Goal: Communication & Community: Answer question/provide support

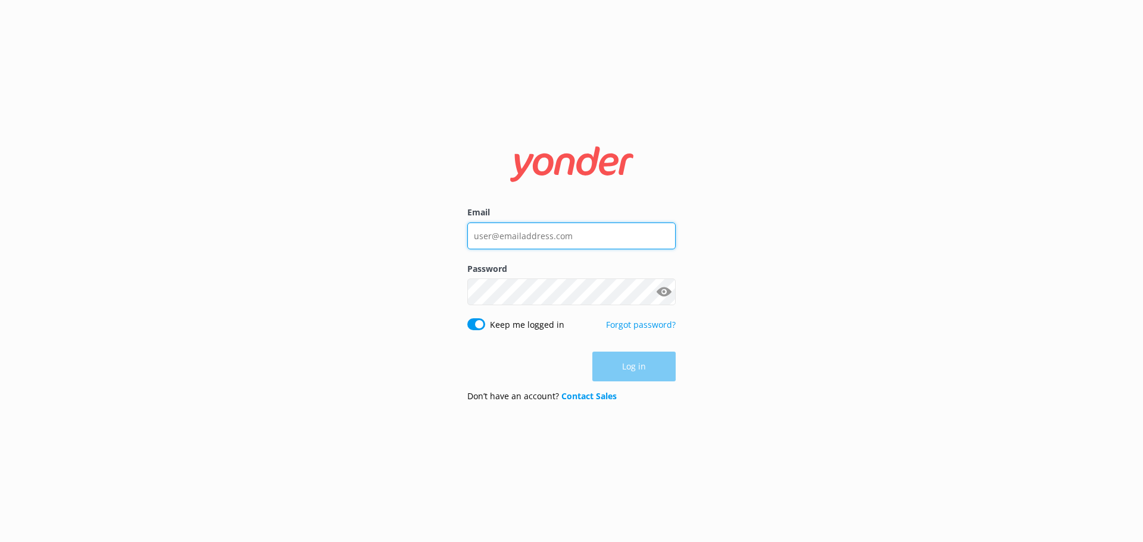
click at [522, 241] on input "Email" at bounding box center [571, 236] width 208 height 27
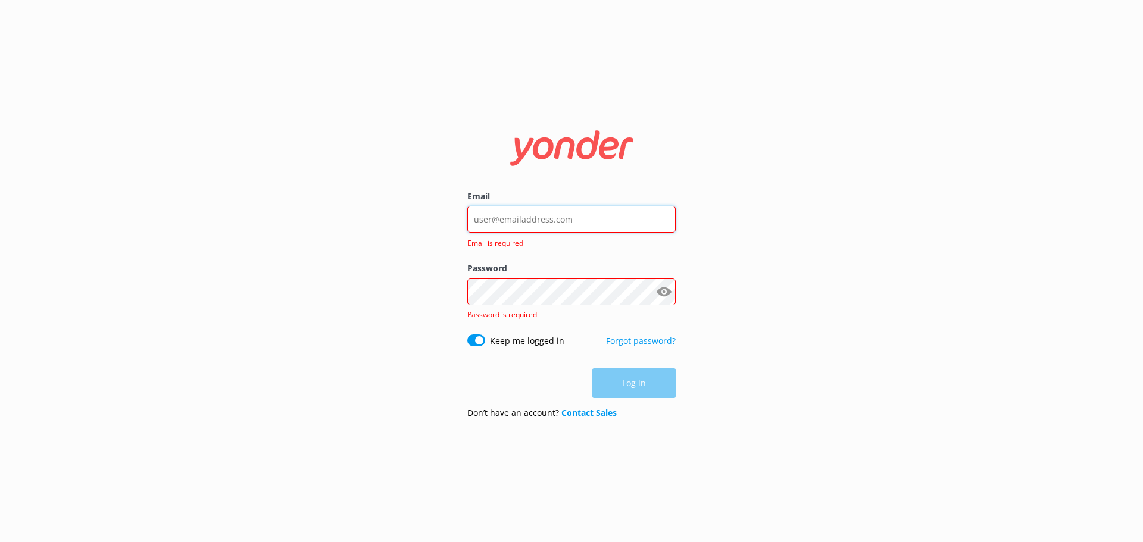
click at [619, 217] on input "Email" at bounding box center [571, 219] width 208 height 27
type input "[DOMAIN_NAME][EMAIL_ADDRESS][DOMAIN_NAME]"
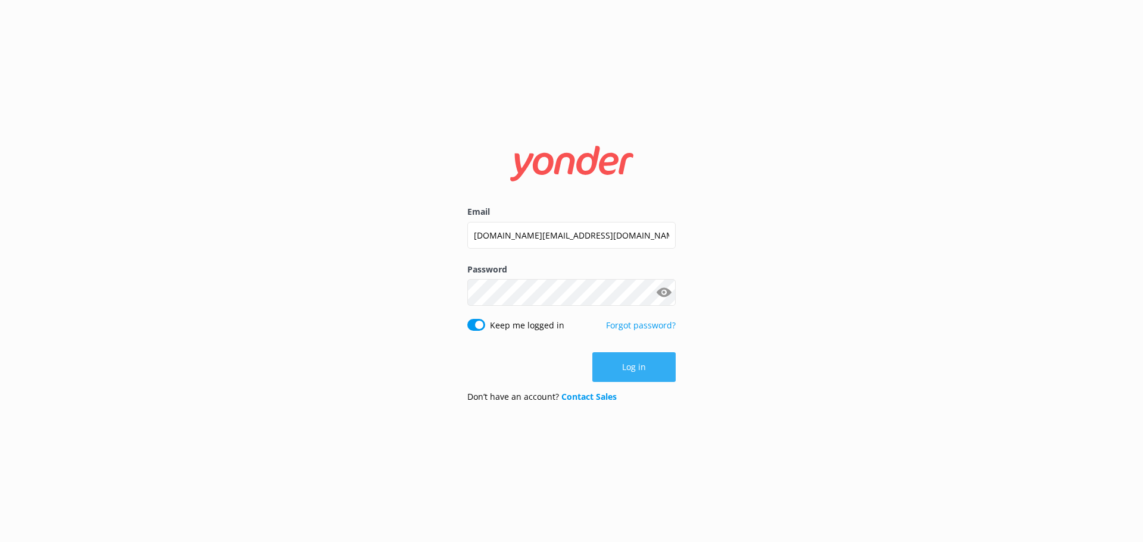
click at [628, 367] on button "Log in" at bounding box center [633, 367] width 83 height 30
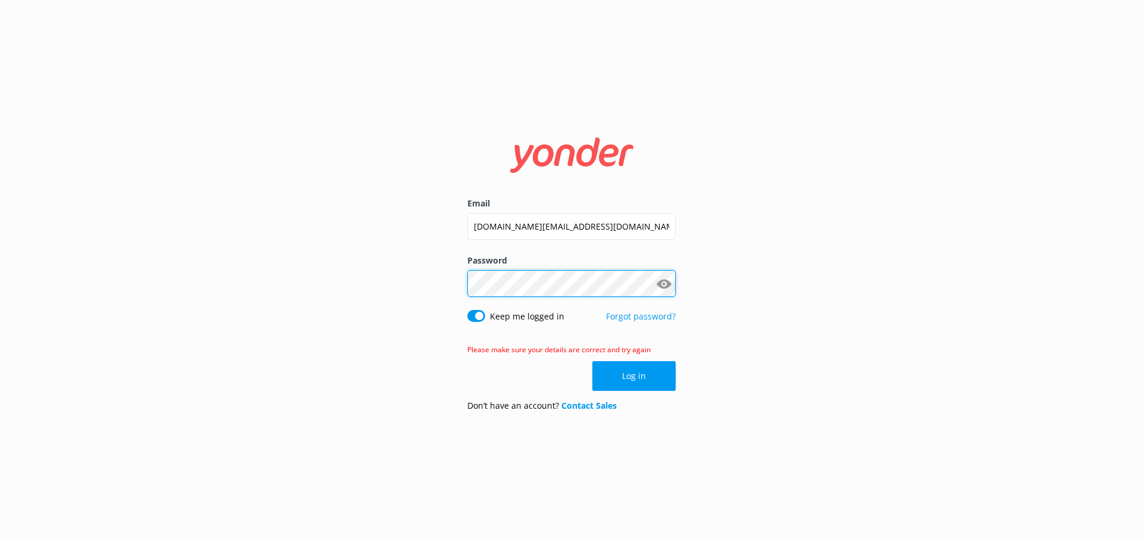
click at [367, 278] on div "Email [DOMAIN_NAME][EMAIL_ADDRESS][DOMAIN_NAME] Password Show password Keep me …" at bounding box center [571, 271] width 1143 height 542
click at [663, 288] on button "Show password" at bounding box center [664, 284] width 24 height 24
click at [623, 373] on button "Log in" at bounding box center [633, 376] width 83 height 30
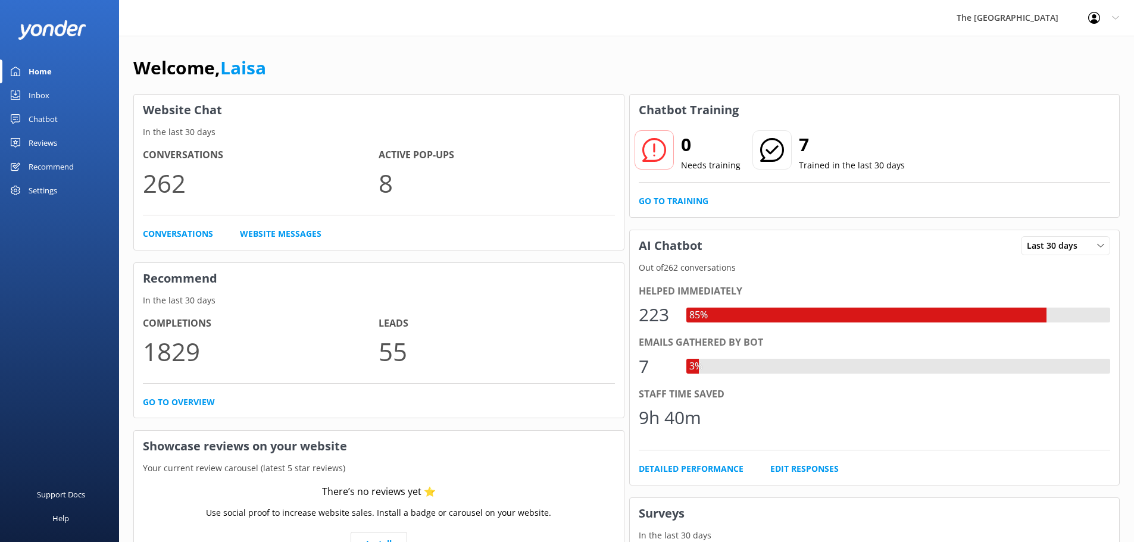
click at [65, 164] on div "Recommend" at bounding box center [51, 167] width 45 height 24
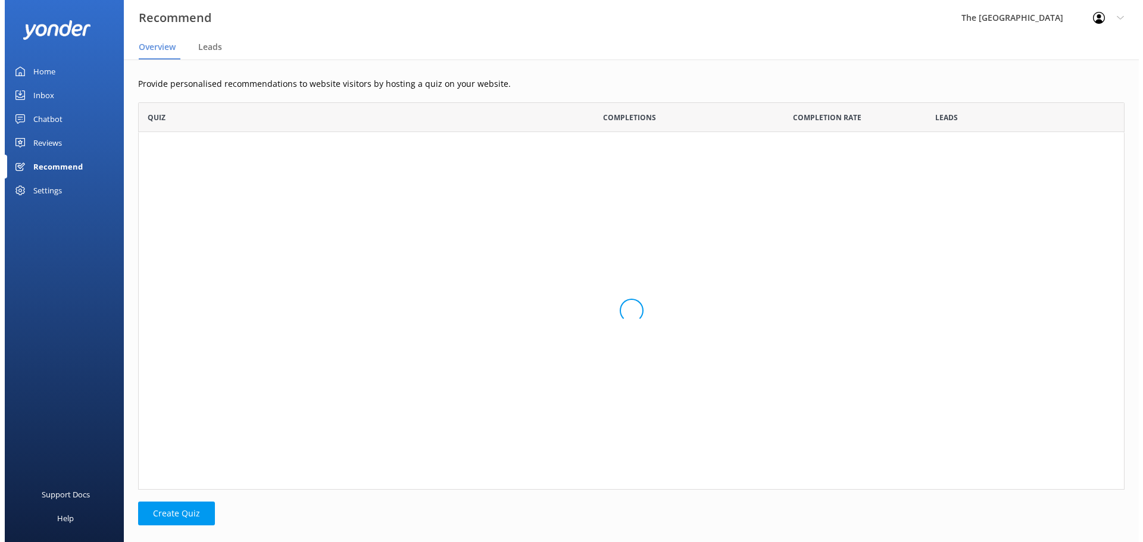
scroll to position [259, 977]
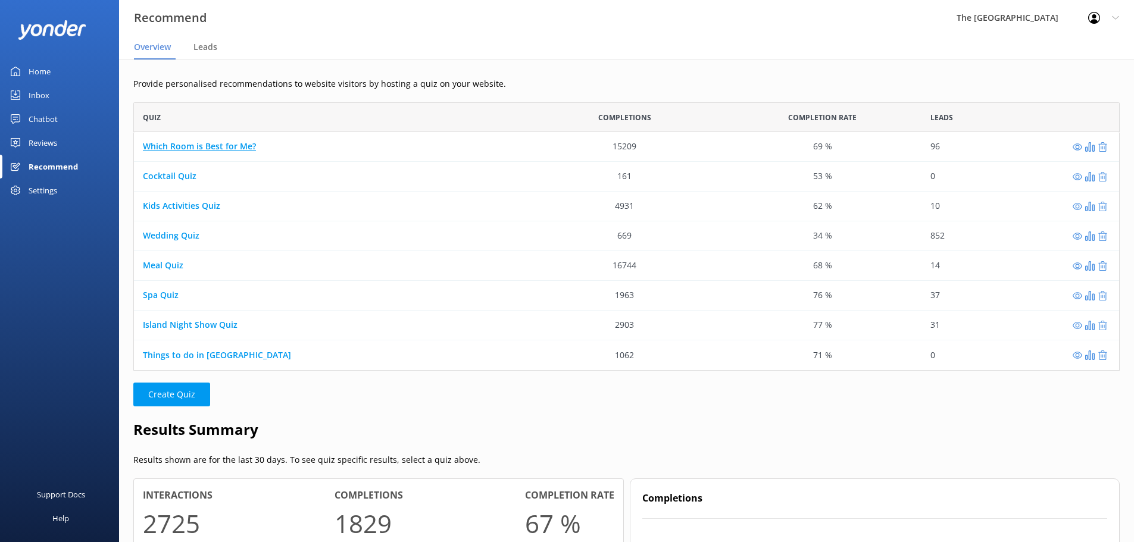
click at [179, 141] on link "Which Room is Best for Me?" at bounding box center [199, 146] width 113 height 11
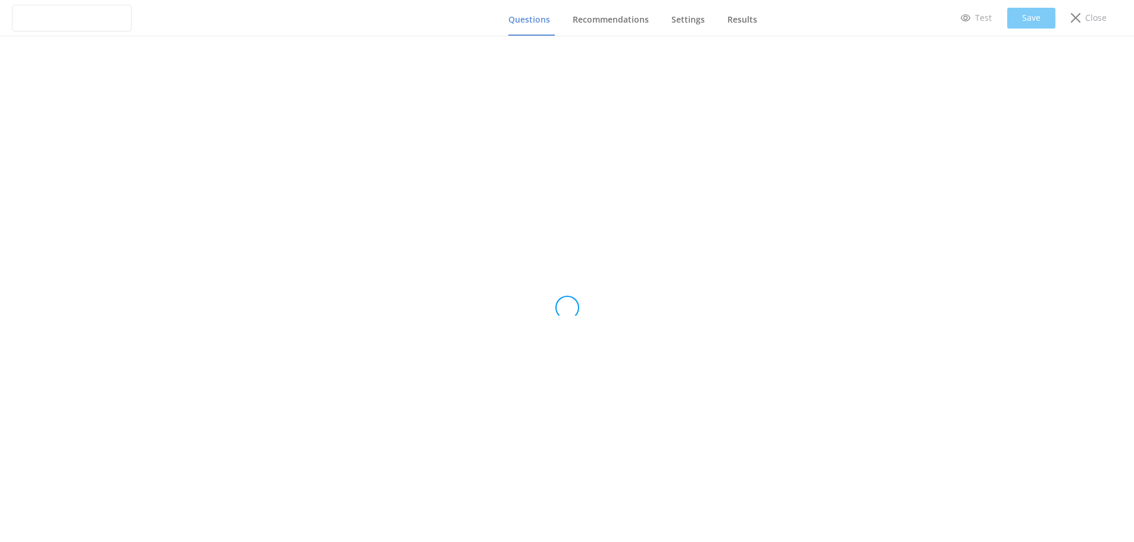
type input "Which Room is Best for Me?"
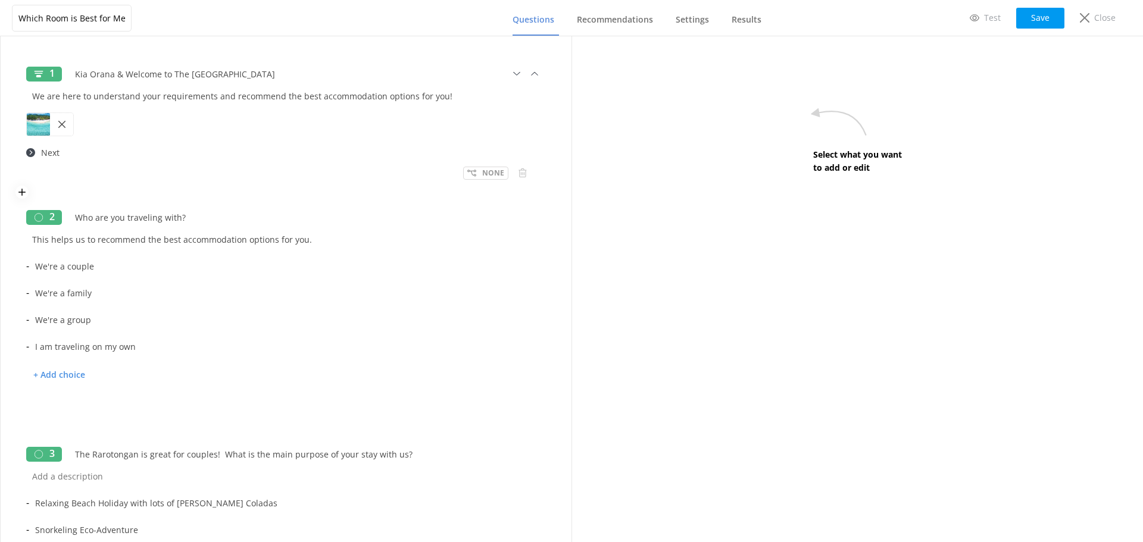
click at [30, 152] on use at bounding box center [30, 152] width 9 height 9
click at [54, 155] on input "Next" at bounding box center [290, 152] width 511 height 27
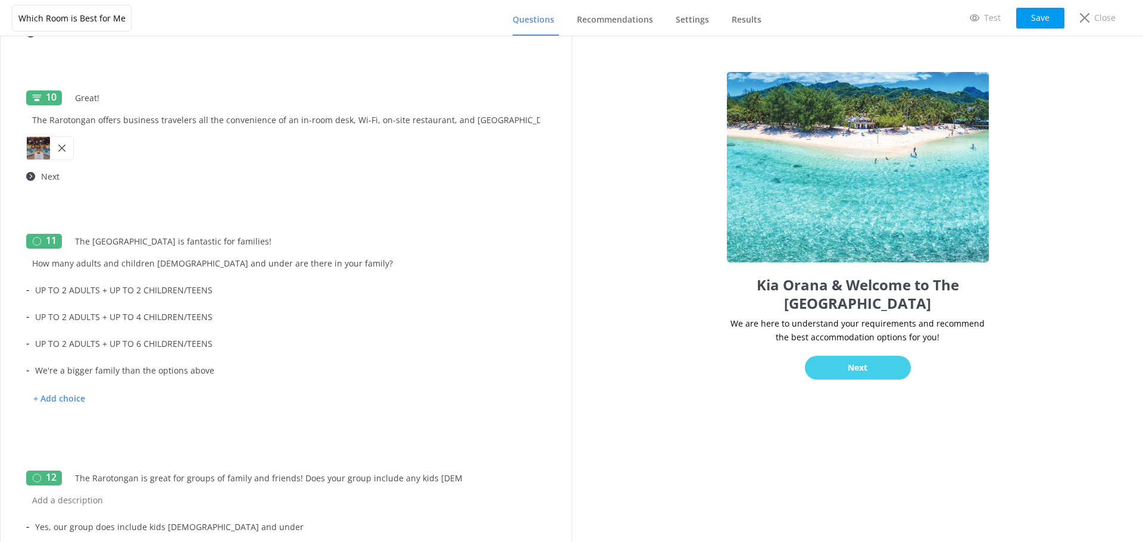
scroll to position [1607, 0]
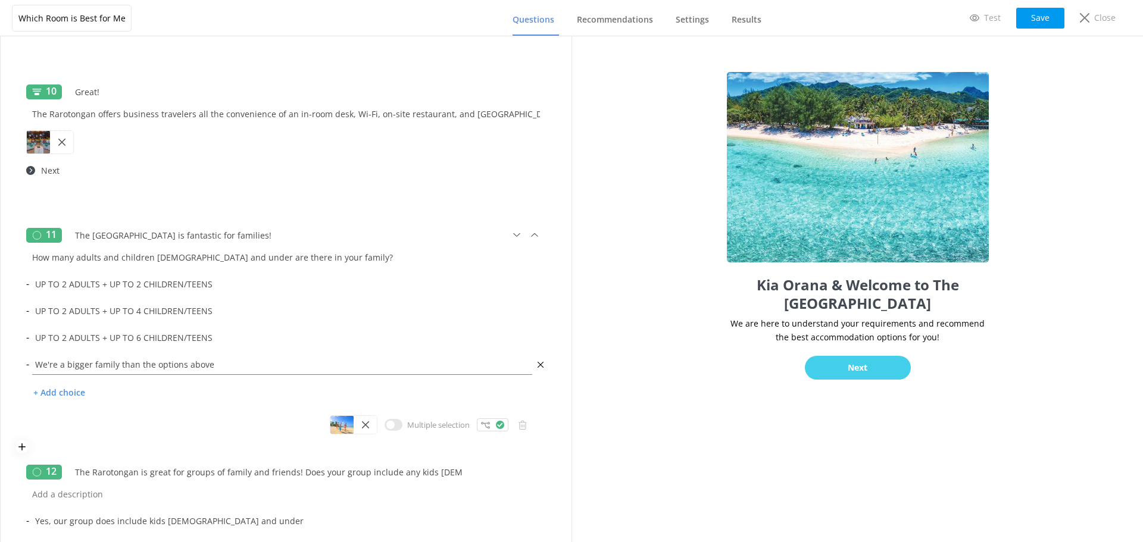
click at [192, 370] on input "We're a bigger family than the options above" at bounding box center [282, 364] width 506 height 27
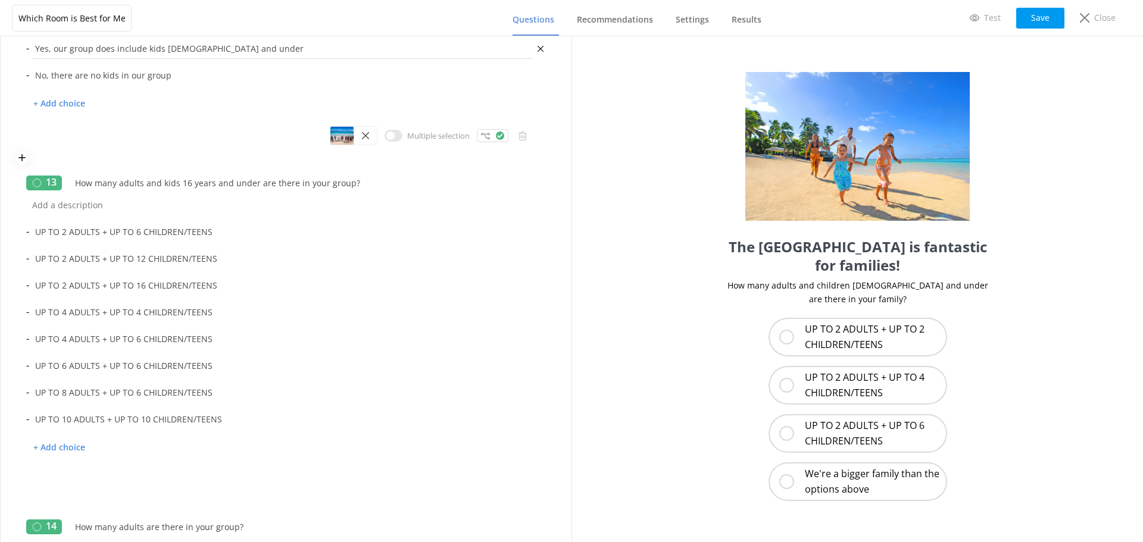
scroll to position [2083, 0]
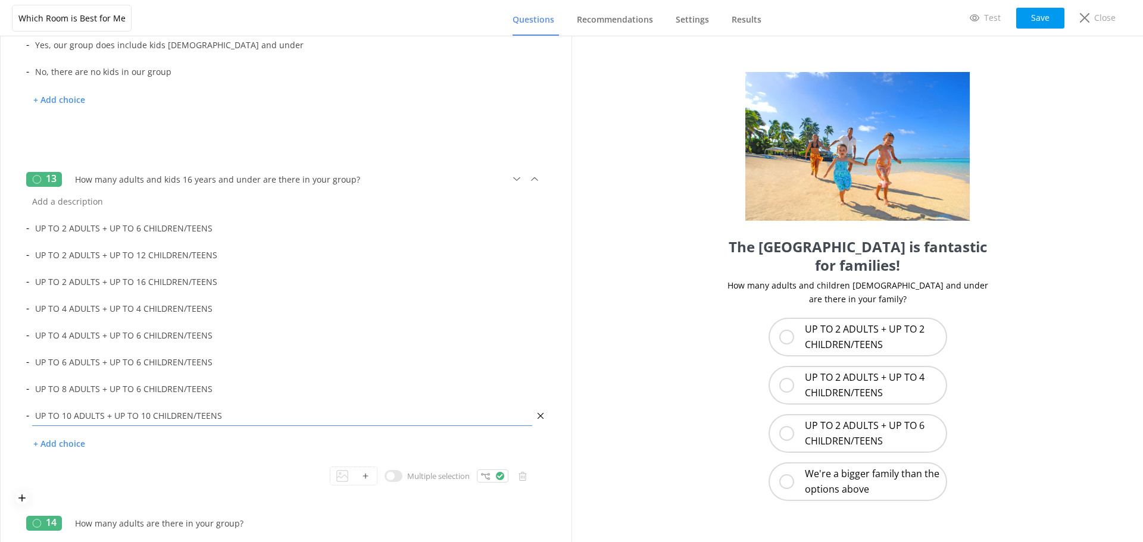
click at [284, 411] on input "UP TO 10 ADULTS + UP TO 10 CHILDREN/TEENS" at bounding box center [282, 415] width 506 height 27
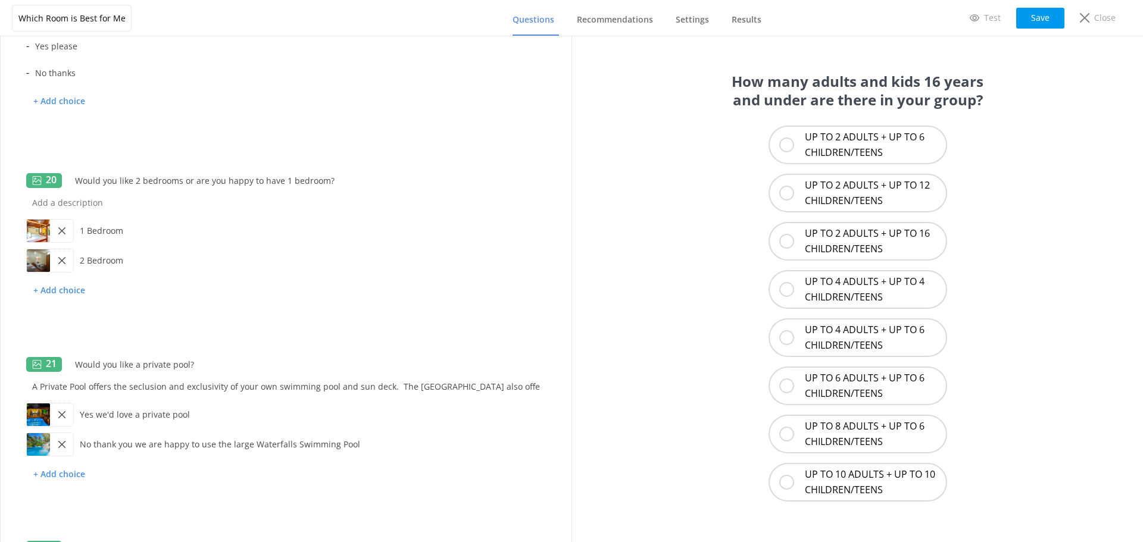
scroll to position [3511, 0]
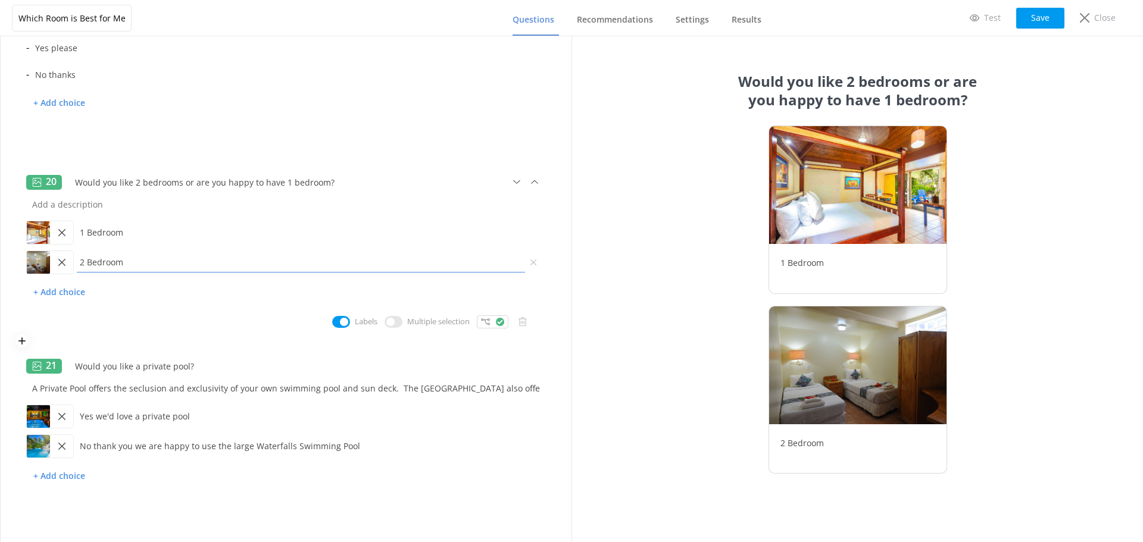
click at [243, 273] on input "2 Bedroom" at bounding box center [301, 262] width 454 height 27
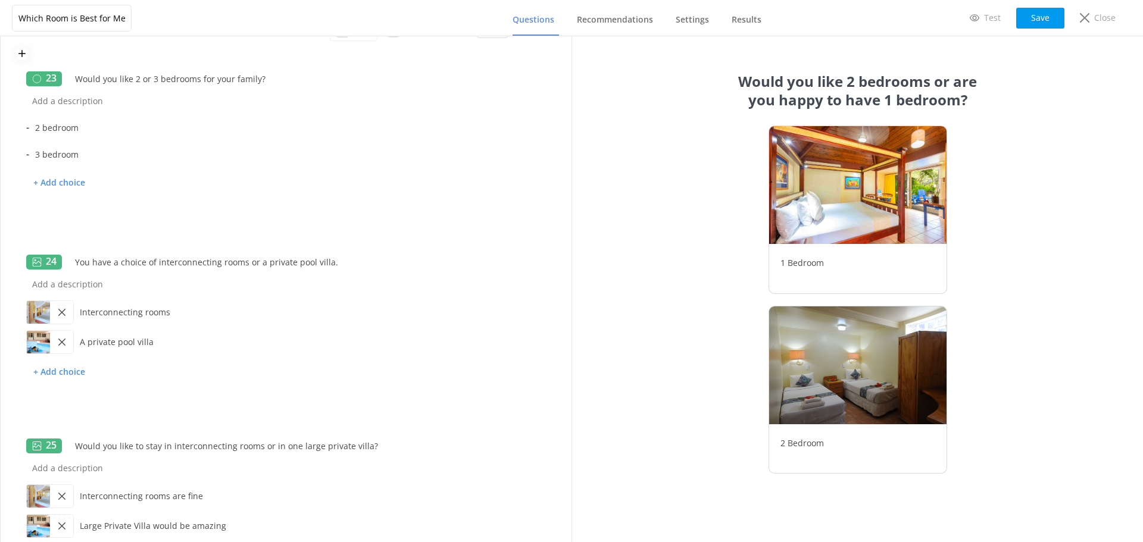
scroll to position [4284, 0]
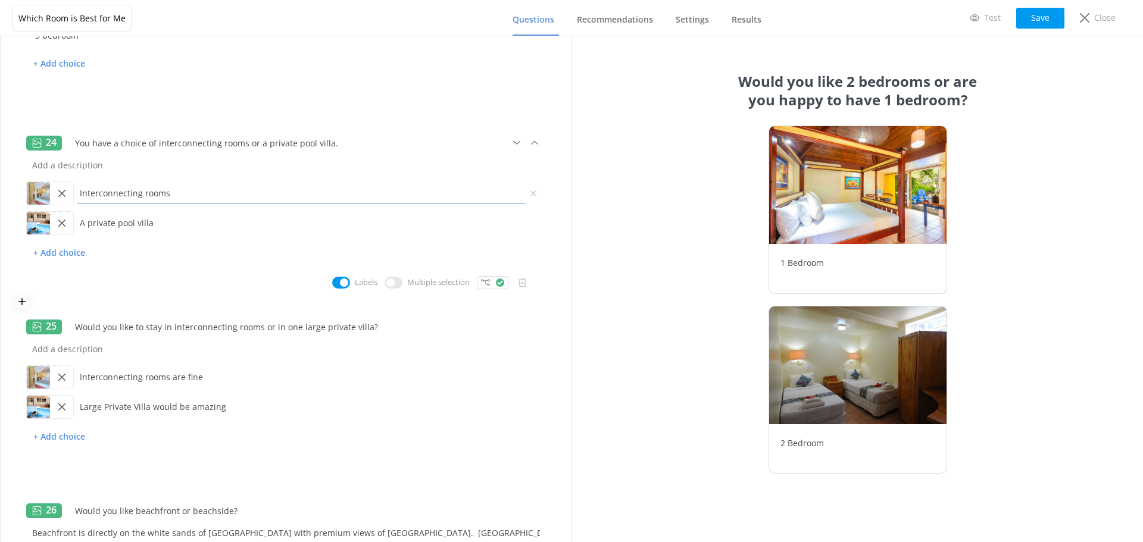
click at [187, 200] on input "Interconnecting rooms" at bounding box center [301, 193] width 454 height 27
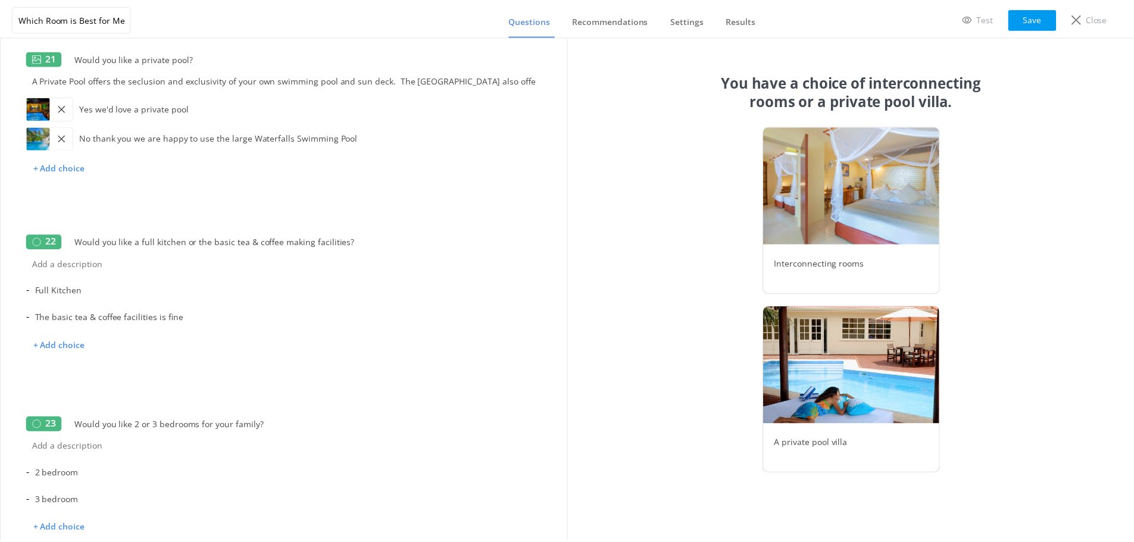
scroll to position [3719, 0]
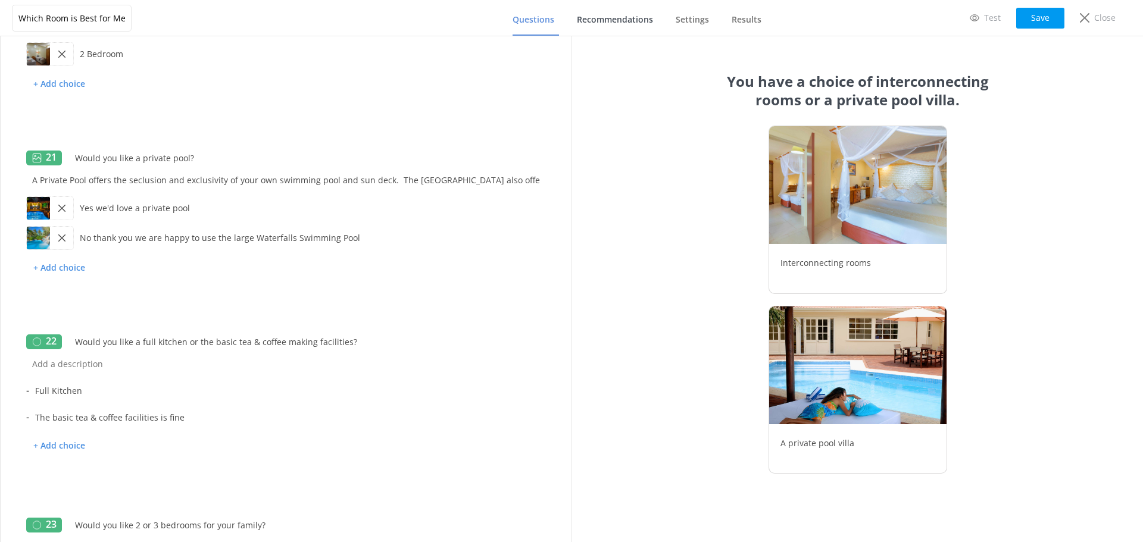
click at [598, 15] on span "Recommendations" at bounding box center [615, 20] width 76 height 12
click at [625, 17] on span "Recommendations" at bounding box center [615, 20] width 76 height 12
drag, startPoint x: 1028, startPoint y: 17, endPoint x: 1019, endPoint y: 21, distance: 9.3
click at [1028, 17] on button "Save" at bounding box center [1040, 18] width 48 height 21
click at [1091, 14] on div "Close" at bounding box center [1097, 18] width 52 height 20
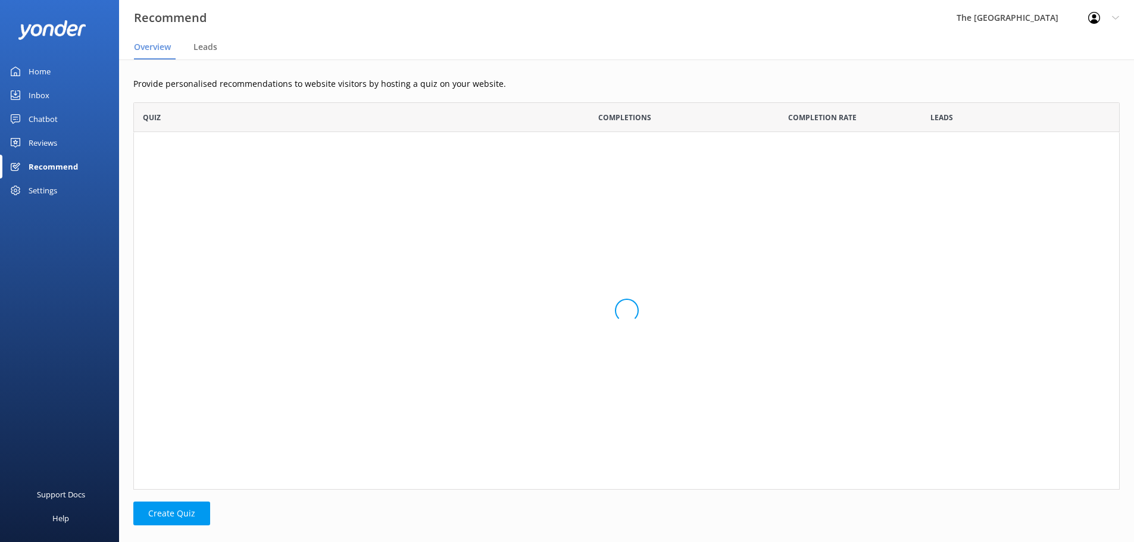
scroll to position [259, 977]
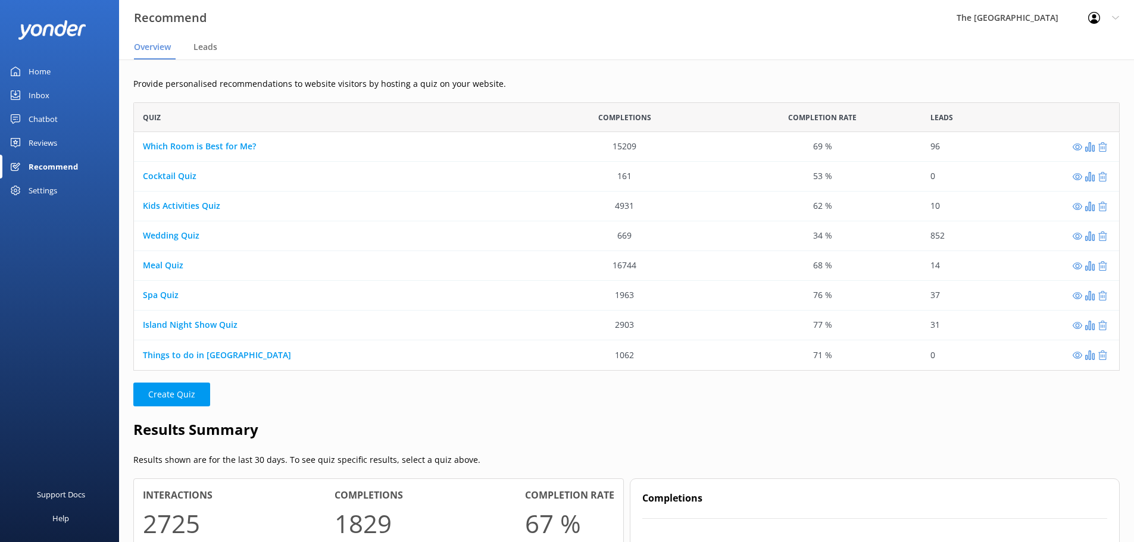
click at [593, 398] on p "Create Quiz" at bounding box center [626, 395] width 986 height 24
click at [54, 118] on div "Chatbot" at bounding box center [43, 119] width 29 height 24
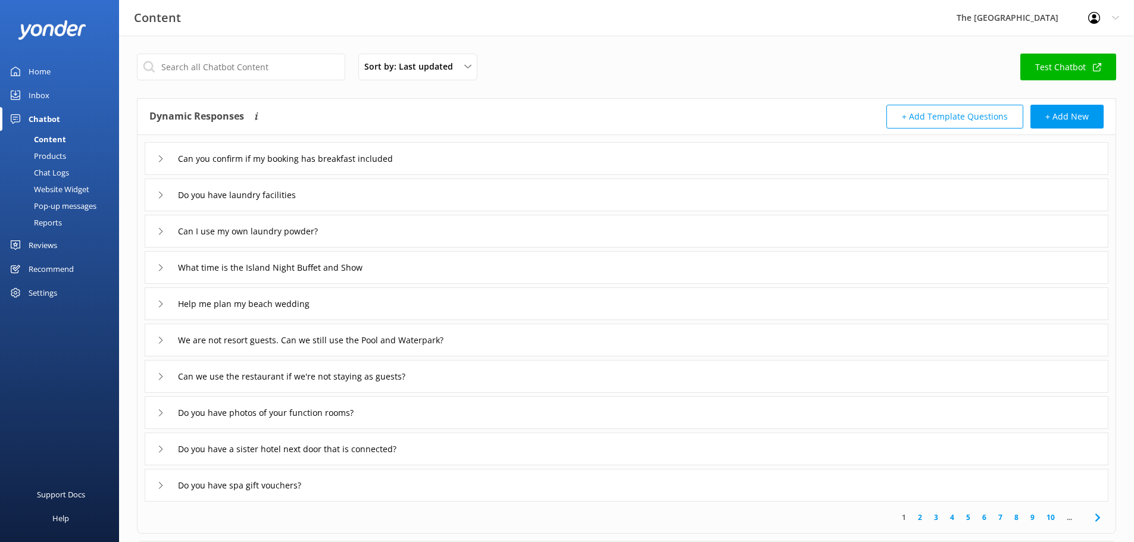
click at [51, 170] on div "Chat Logs" at bounding box center [38, 172] width 62 height 17
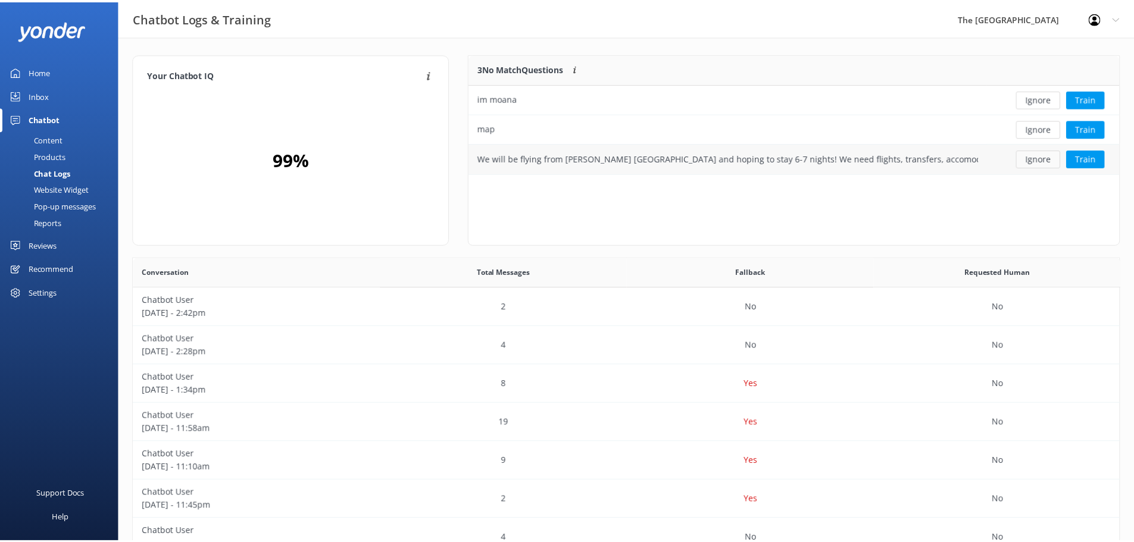
scroll to position [408, 976]
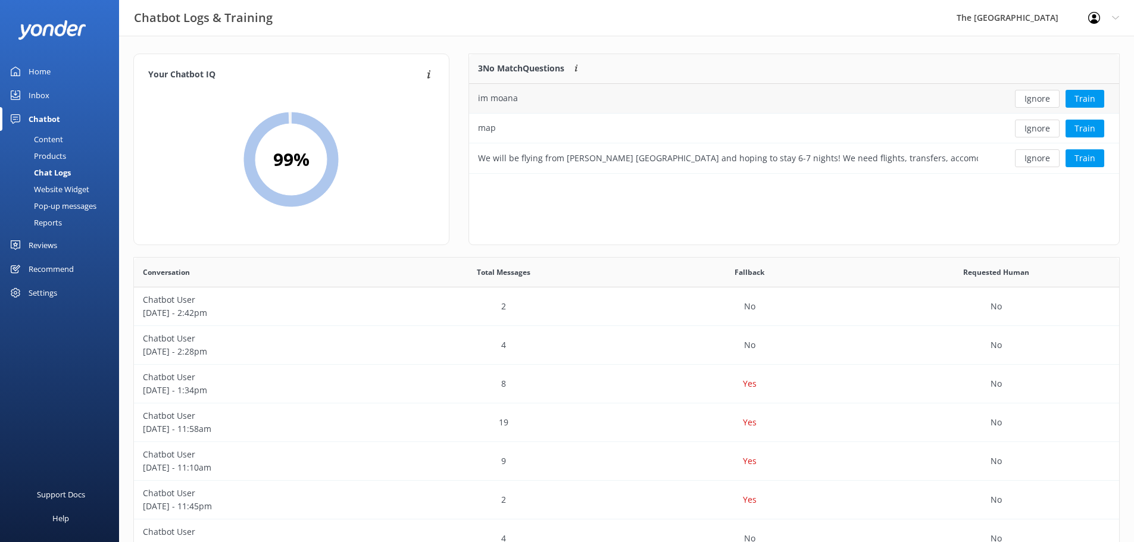
click at [702, 102] on div "im moana" at bounding box center [728, 99] width 518 height 30
click at [1028, 104] on button "Ignore" at bounding box center [1037, 99] width 45 height 18
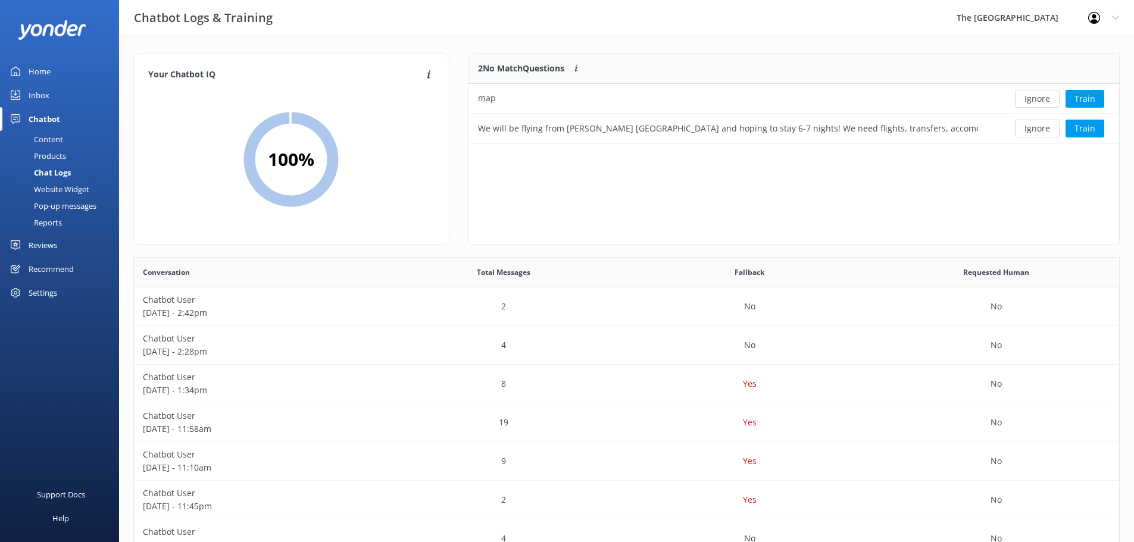
scroll to position [81, 641]
click at [1032, 101] on button "Ignore" at bounding box center [1037, 99] width 45 height 18
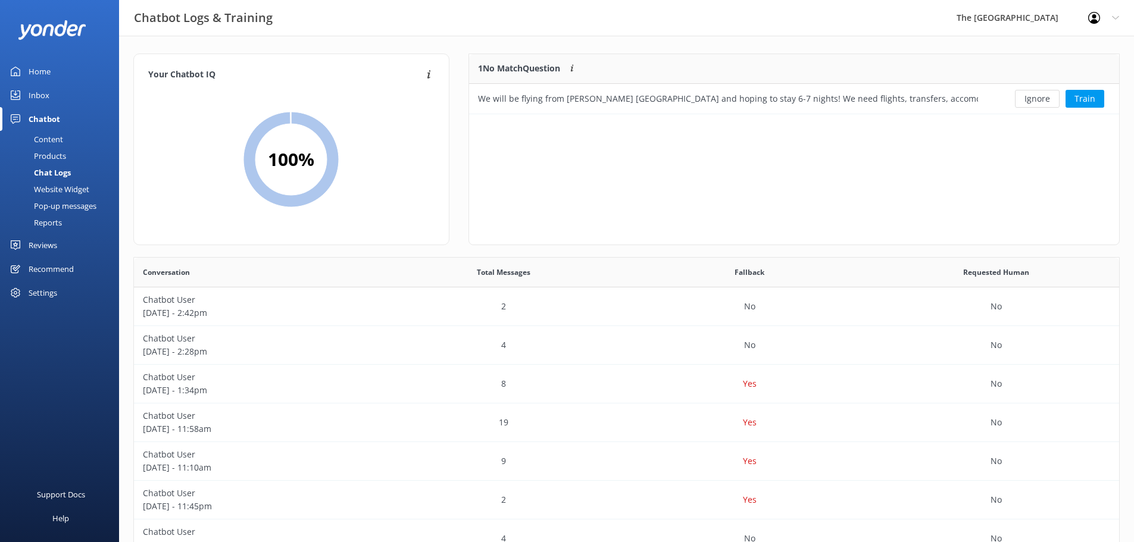
scroll to position [51, 641]
click at [969, 105] on div "We will be flying from [PERSON_NAME] [GEOGRAPHIC_DATA] and hoping to stay 6-7 n…" at bounding box center [728, 98] width 500 height 13
click at [988, 91] on div "Ignore Train" at bounding box center [1053, 99] width 132 height 30
click at [1083, 101] on button "Train" at bounding box center [1084, 99] width 39 height 18
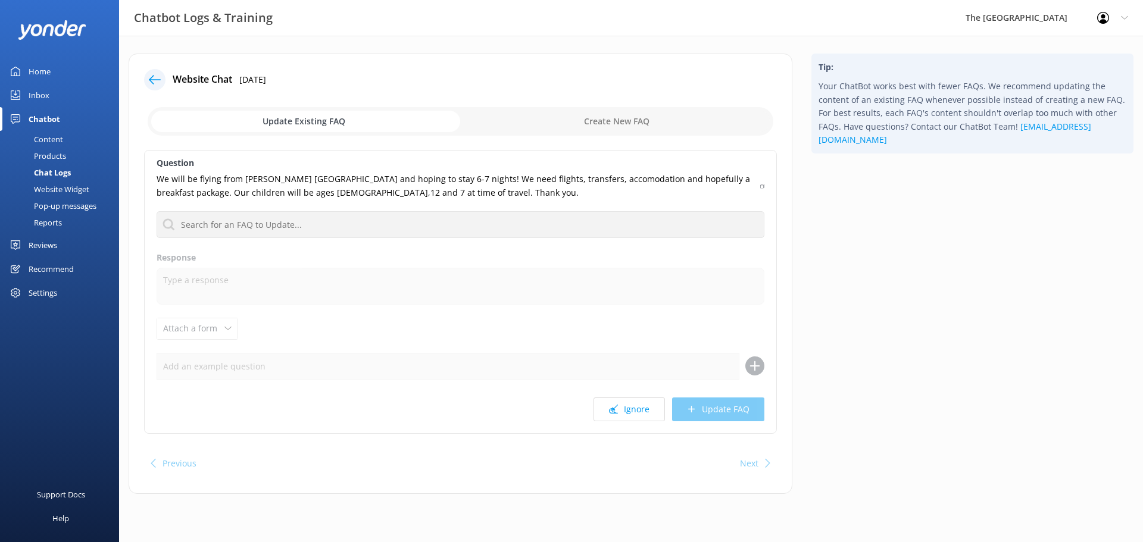
click at [953, 195] on div "Tip: Your ChatBot works best with fewer FAQs. We recommend updating the content…" at bounding box center [972, 280] width 341 height 452
click at [952, 196] on div "Tip: Your ChatBot works best with fewer FAQs. We recommend updating the content…" at bounding box center [972, 280] width 341 height 452
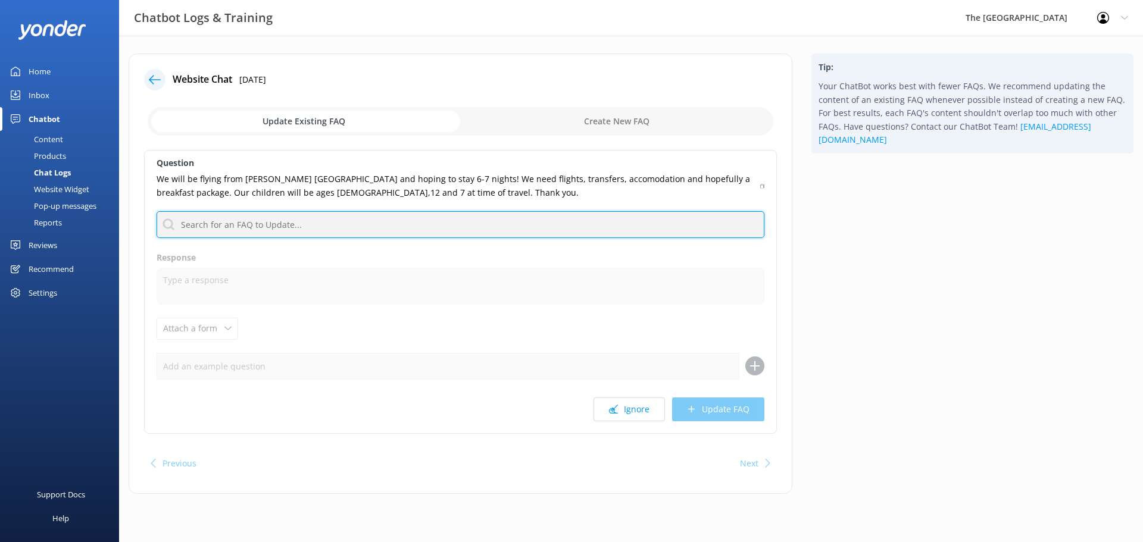
click at [569, 234] on input "text" at bounding box center [460, 224] width 608 height 27
click at [575, 230] on input "text" at bounding box center [460, 224] width 608 height 27
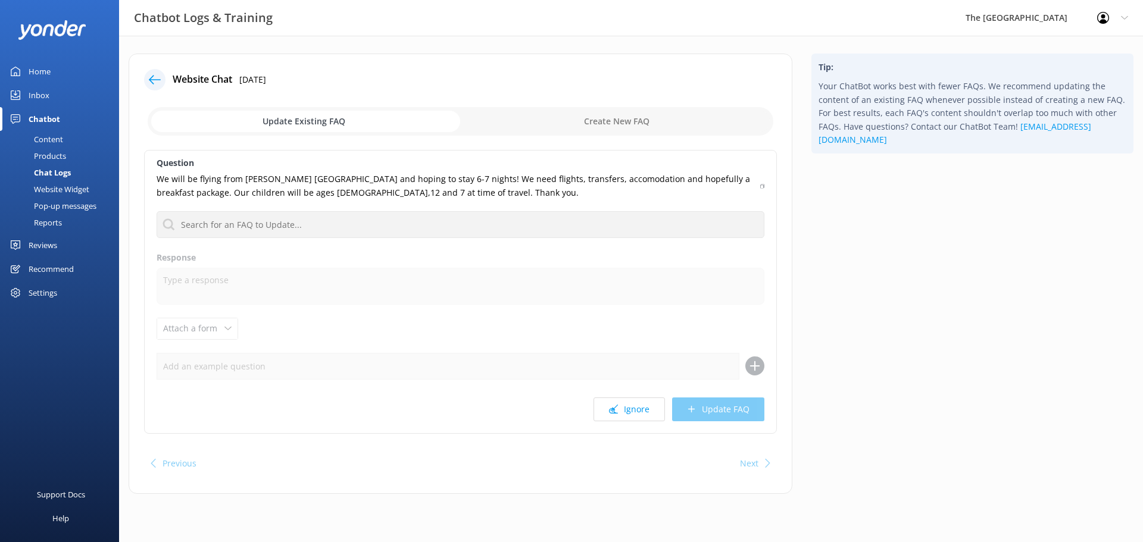
click at [921, 258] on div "Tip: Your ChatBot works best with fewer FAQs. We recommend updating the content…" at bounding box center [972, 280] width 341 height 452
click at [152, 80] on use at bounding box center [155, 79] width 12 height 9
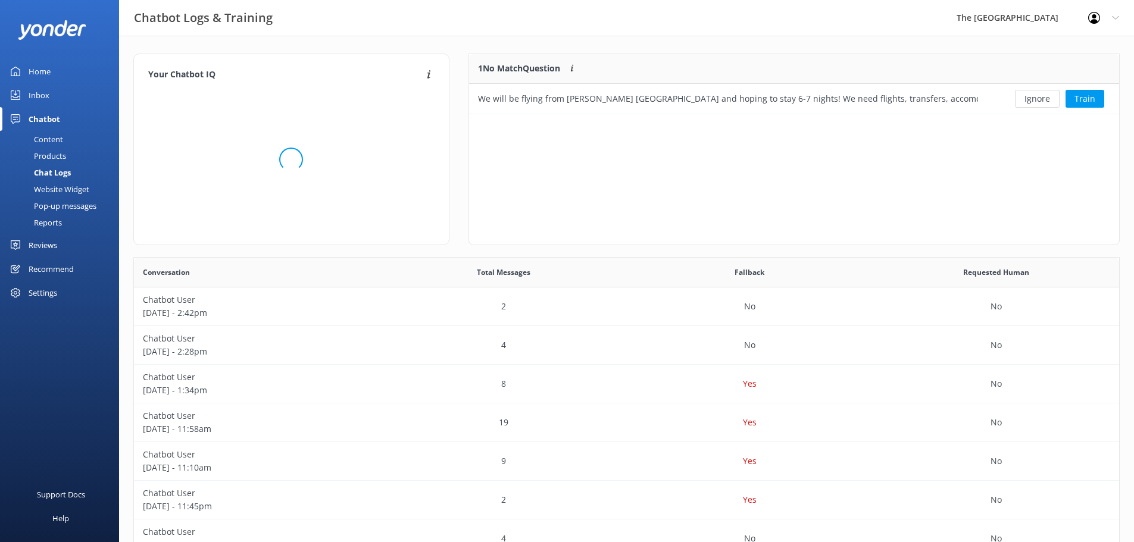
scroll to position [51, 641]
click at [1125, 280] on div "Your Chatbot IQ Your Chatbot IQ is the percentage of trained FAQs against untra…" at bounding box center [626, 388] width 1015 height 705
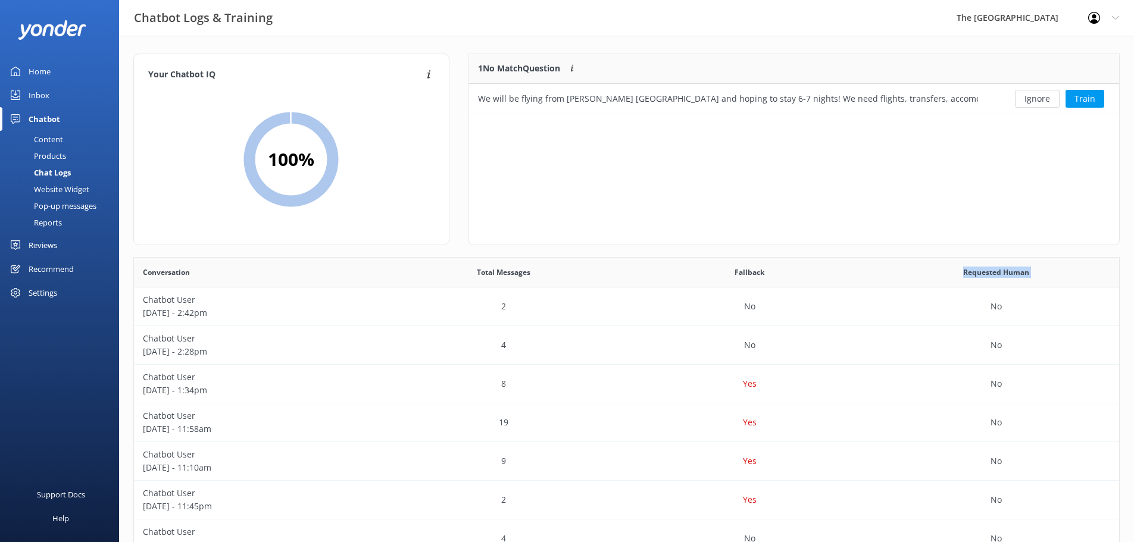
click at [1126, 280] on div "Your Chatbot IQ Your Chatbot IQ is the percentage of trained FAQs against untra…" at bounding box center [626, 388] width 1015 height 705
click at [39, 216] on div "Reports" at bounding box center [34, 222] width 55 height 17
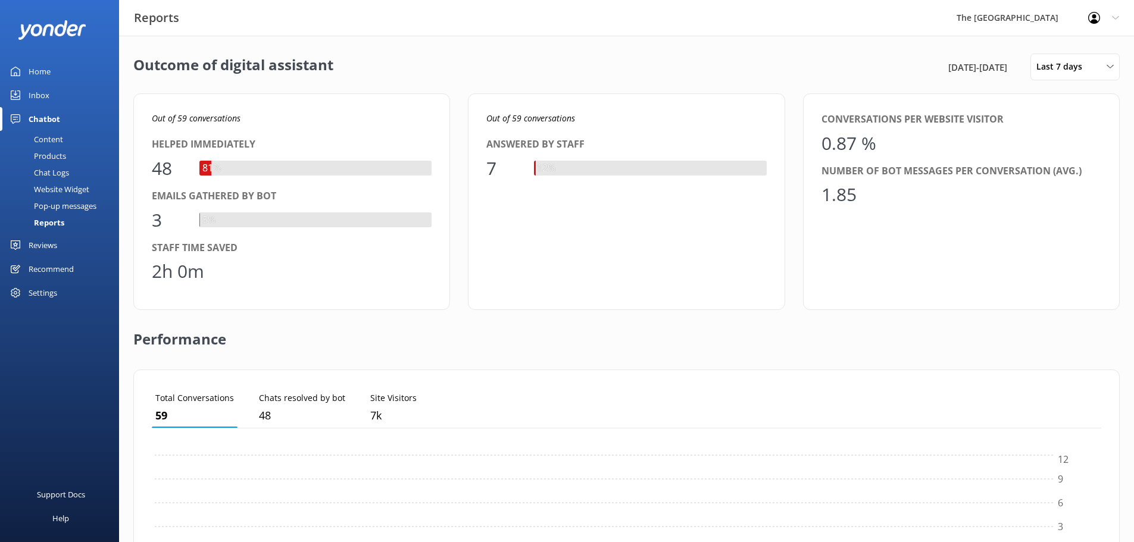
scroll to position [111, 940]
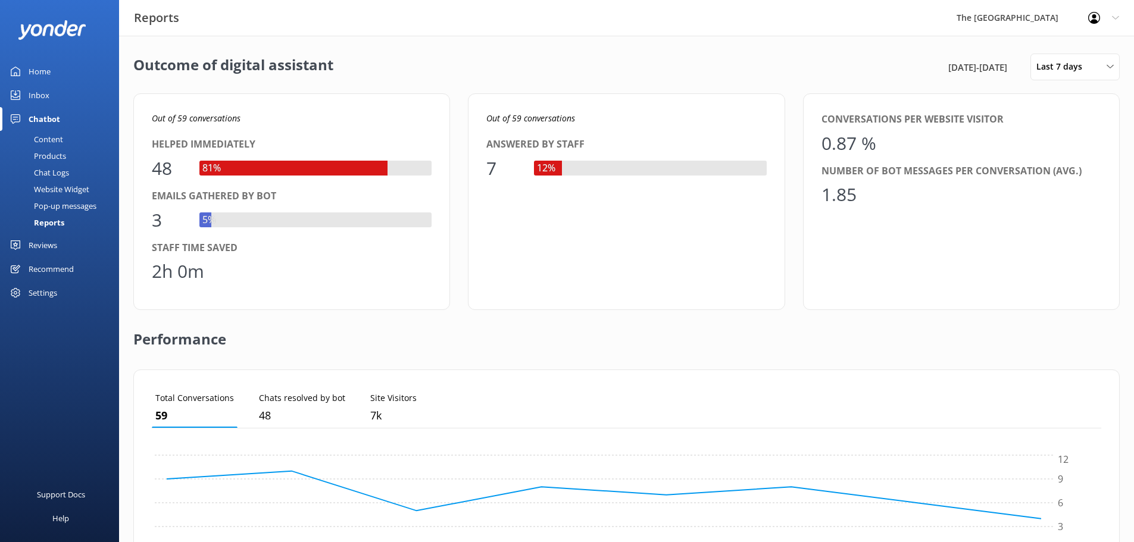
click at [48, 172] on div "Chat Logs" at bounding box center [38, 172] width 62 height 17
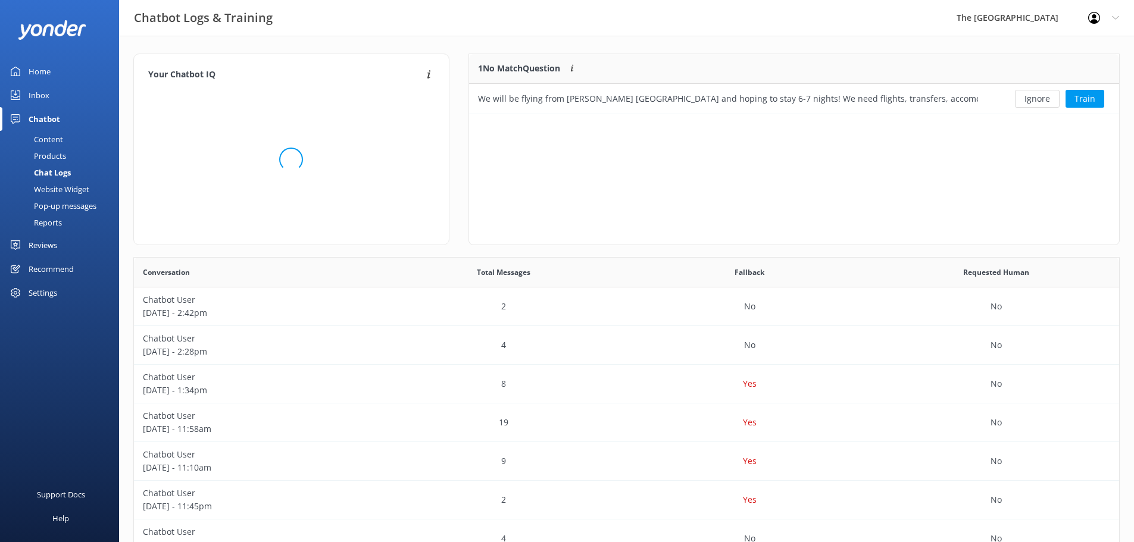
scroll to position [51, 641]
click at [1126, 284] on div "Your Chatbot IQ Your Chatbot IQ is the percentage of trained FAQs against untra…" at bounding box center [626, 388] width 1015 height 705
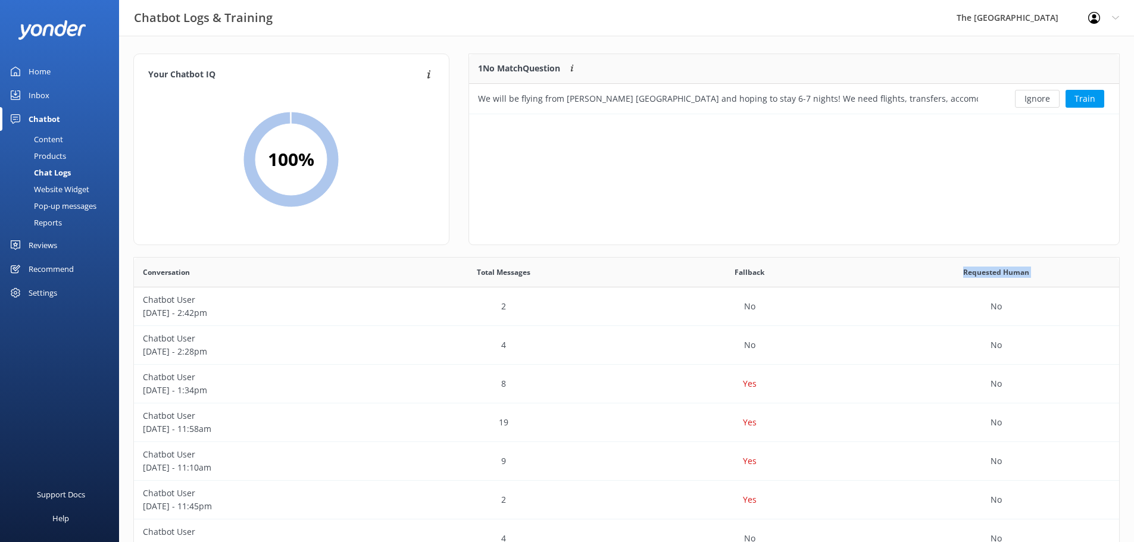
click at [1126, 284] on div "Your Chatbot IQ Your Chatbot IQ is the percentage of trained FAQs against untra…" at bounding box center [626, 388] width 1015 height 705
click at [40, 140] on div "Content" at bounding box center [35, 139] width 56 height 17
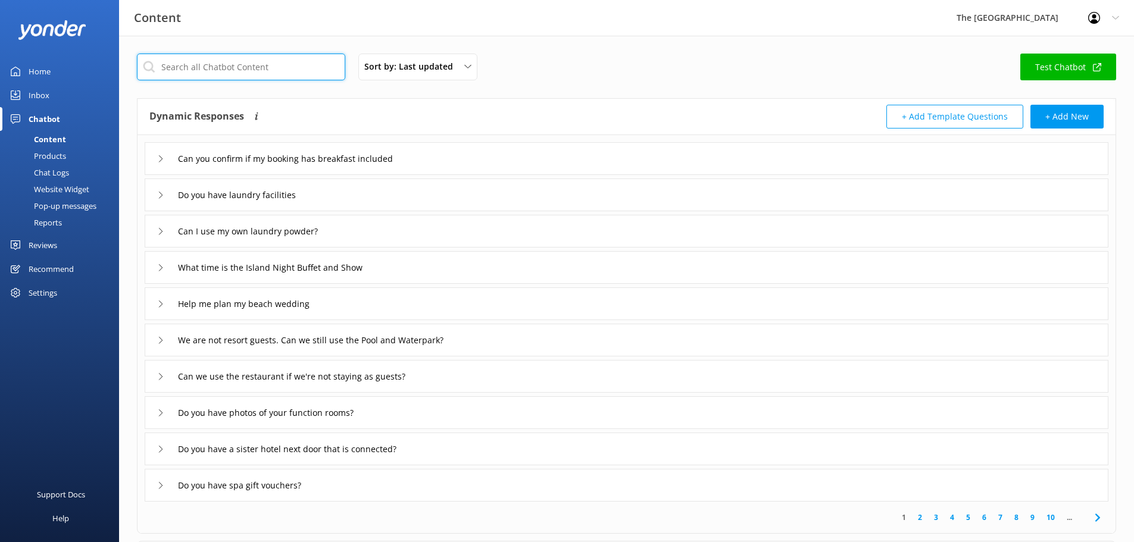
click at [203, 61] on input "text" at bounding box center [241, 67] width 208 height 27
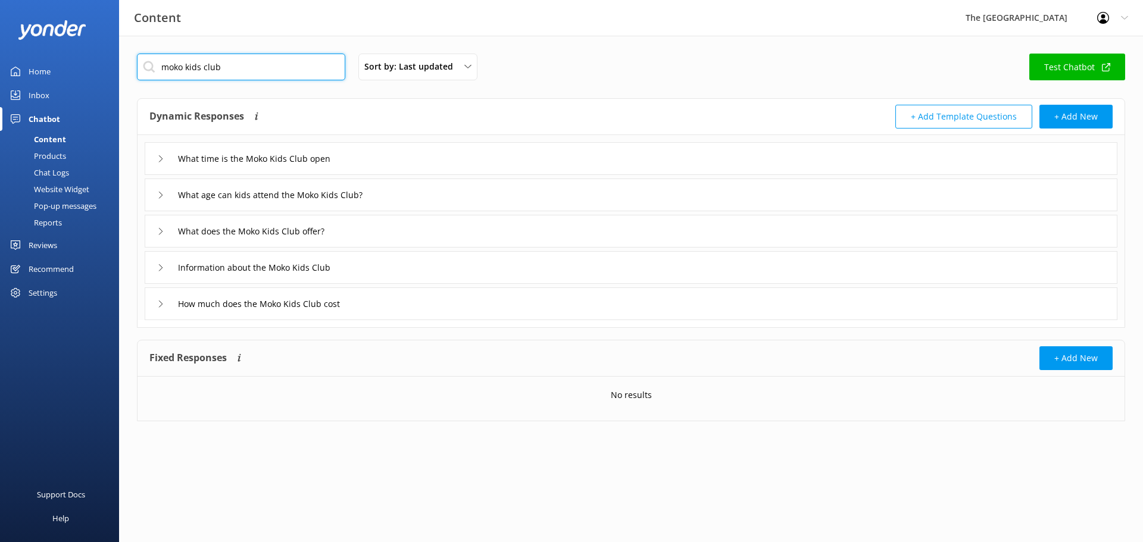
type input "moko kids club"
click at [263, 159] on input "What time is the Moko Kids Club open" at bounding box center [264, 159] width 186 height 18
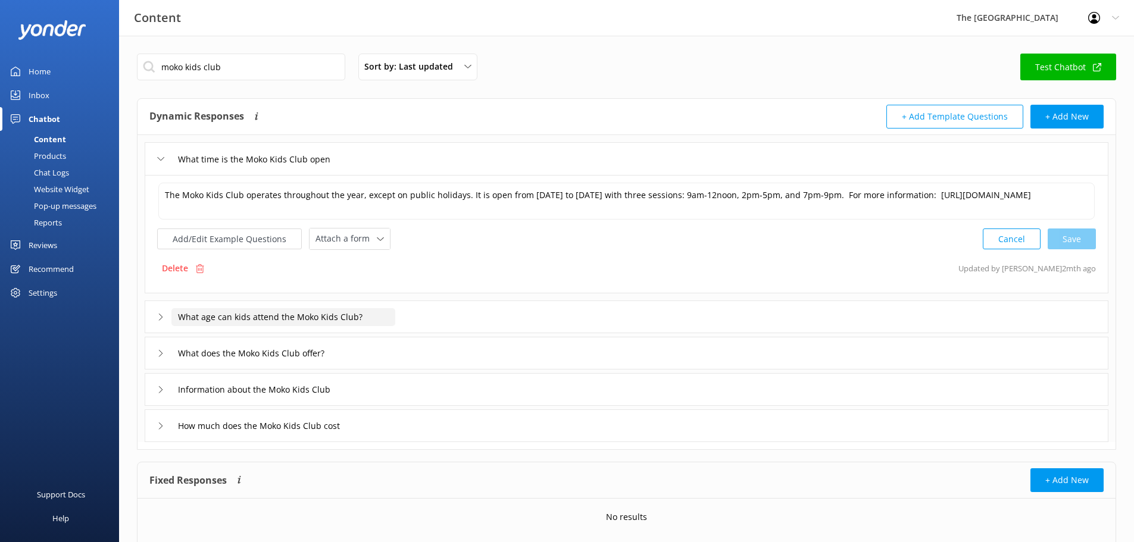
click at [376, 324] on input "What age can kids attend the Moko Kids Club?" at bounding box center [283, 317] width 224 height 18
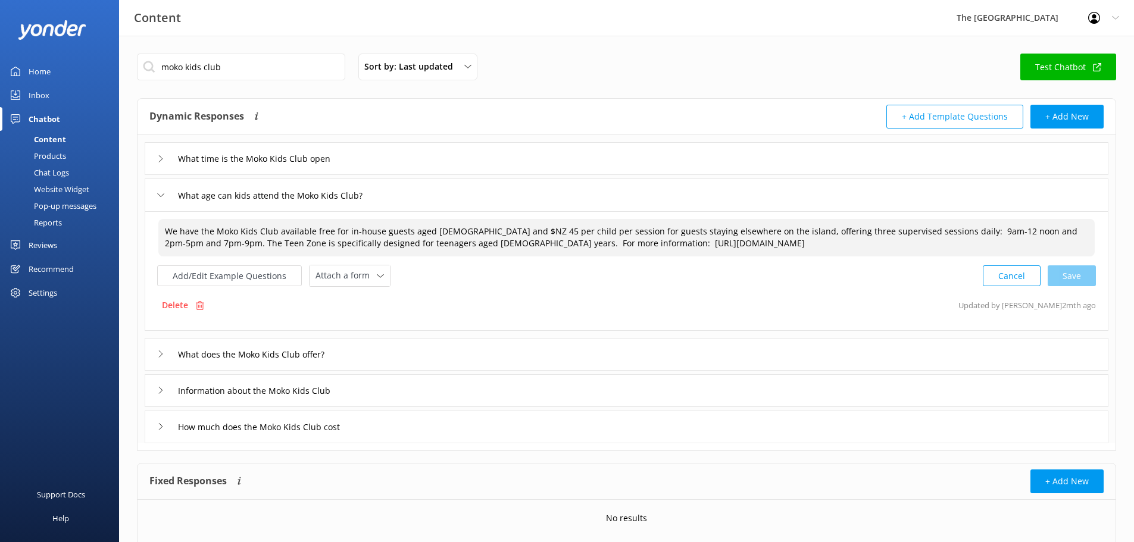
drag, startPoint x: 449, startPoint y: 229, endPoint x: 744, endPoint y: 218, distance: 294.7
click at [744, 218] on div "We have the Moko Kids Club available free for in-house guests aged [DEMOGRAPHIC…" at bounding box center [626, 237] width 937 height 39
click at [1072, 273] on div "Cancel Save" at bounding box center [1038, 276] width 113 height 22
type textarea "We have the Moko Kids Club available free for in-house guests aged [DEMOGRAPHIC…"
click at [328, 357] on input "What does the Moko Kids Club offer?" at bounding box center [261, 353] width 181 height 18
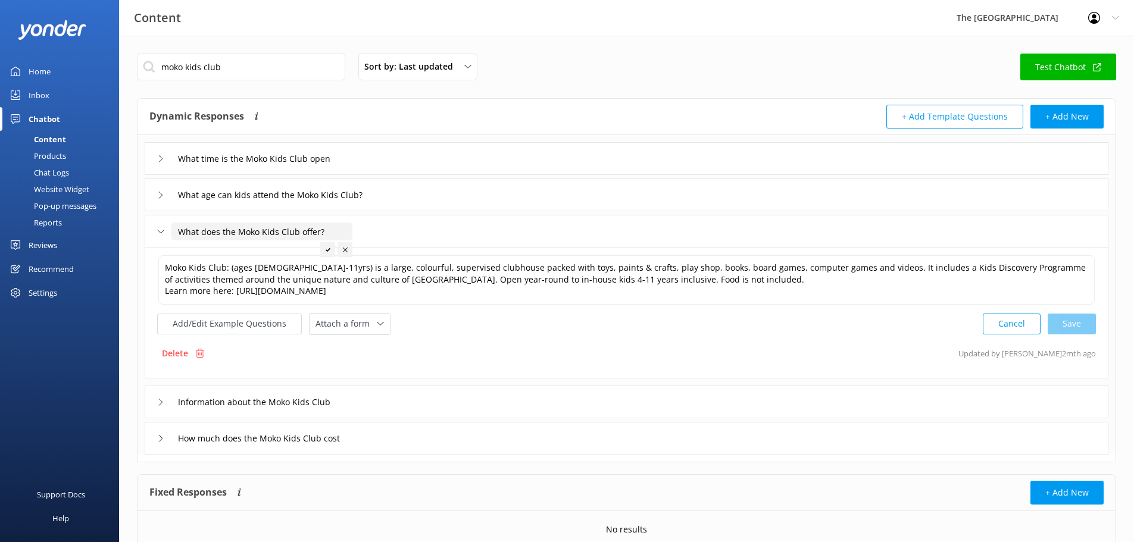
scroll to position [50, 0]
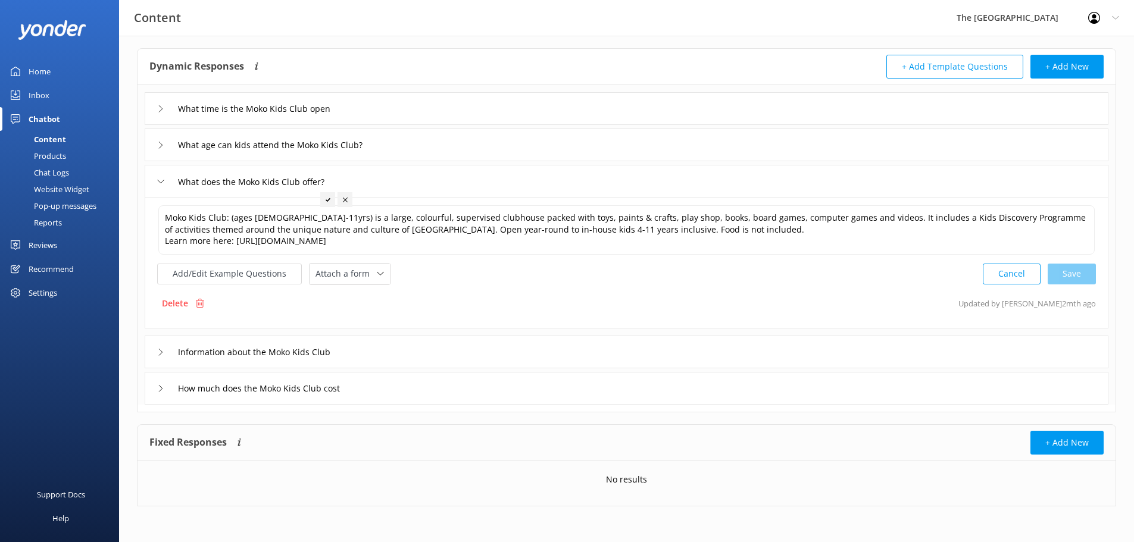
click at [534, 360] on div "Information about the Moko Kids Club" at bounding box center [626, 352] width 963 height 33
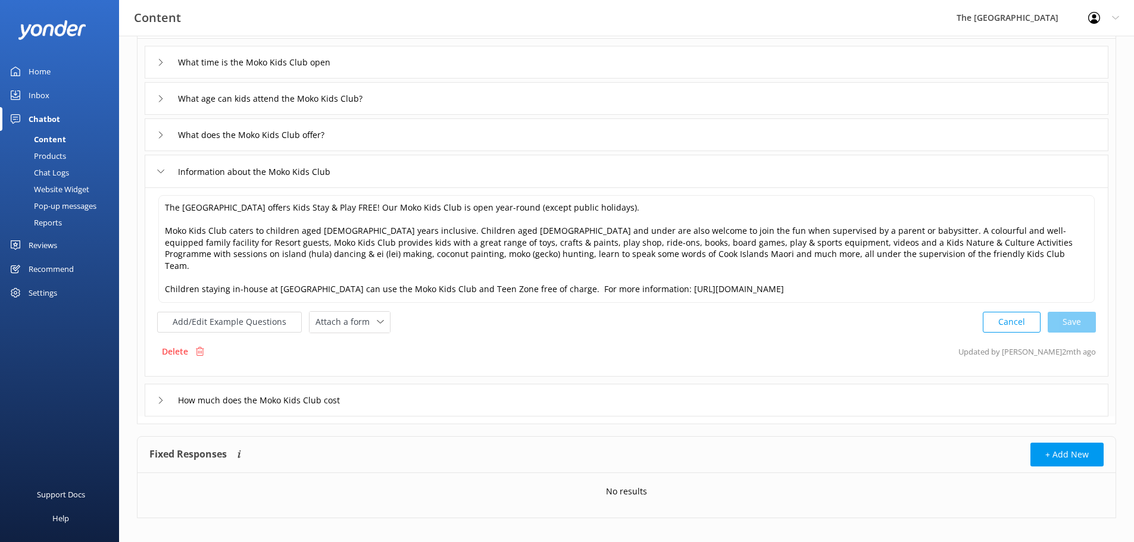
click at [552, 396] on div "How much does the Moko Kids Club cost" at bounding box center [626, 400] width 963 height 33
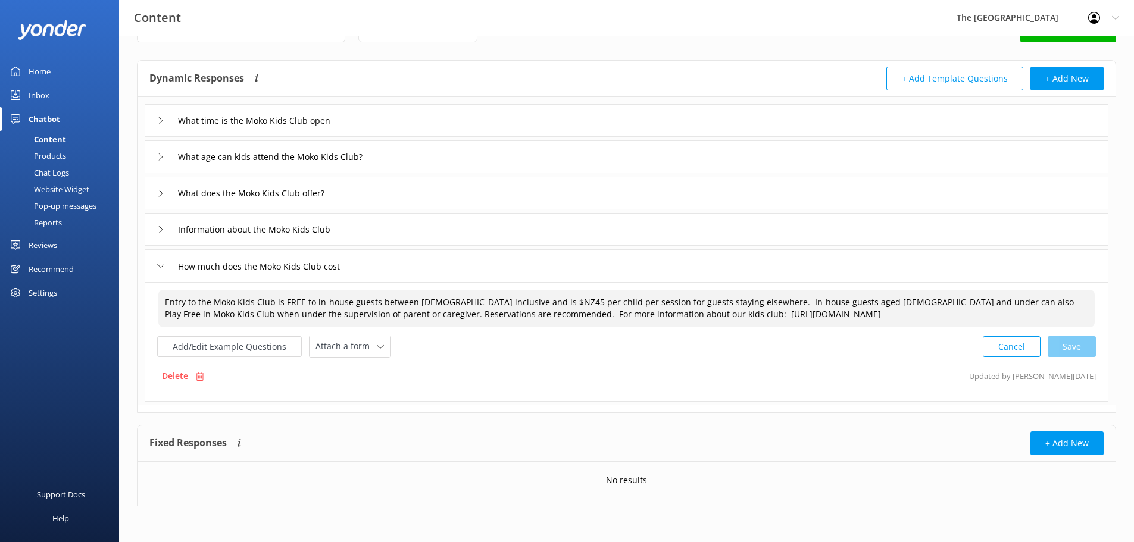
drag, startPoint x: 506, startPoint y: 302, endPoint x: 758, endPoint y: 302, distance: 251.7
click at [758, 302] on textarea "Entry to the Moko Kids Club is FREE to in-house guests between [DEMOGRAPHIC_DAT…" at bounding box center [626, 308] width 936 height 37
drag, startPoint x: 1077, startPoint y: 346, endPoint x: 1071, endPoint y: 361, distance: 16.3
click at [1078, 345] on div "Cancel Save" at bounding box center [1038, 347] width 113 height 22
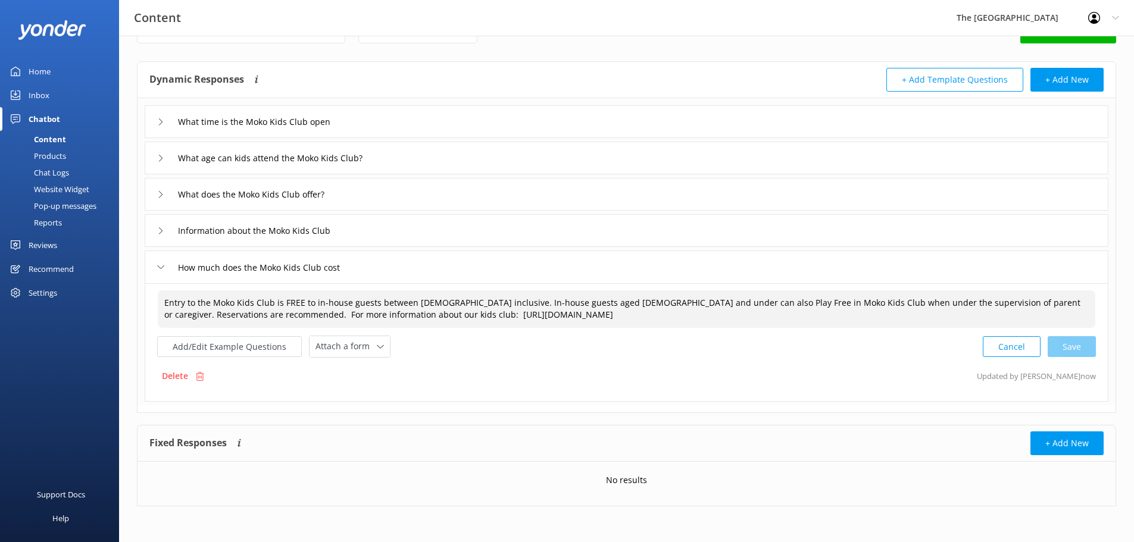
type textarea "Entry to the Moko Kids Club is FREE to in-house guests between [DEMOGRAPHIC_DAT…"
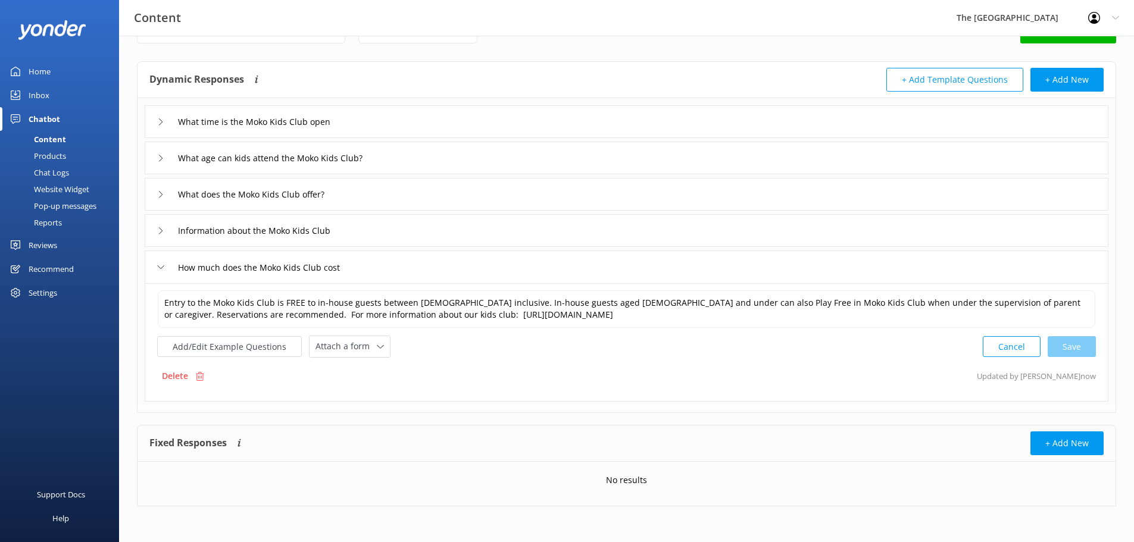
click at [658, 384] on div "Delete Updated by Laisa now" at bounding box center [626, 376] width 938 height 23
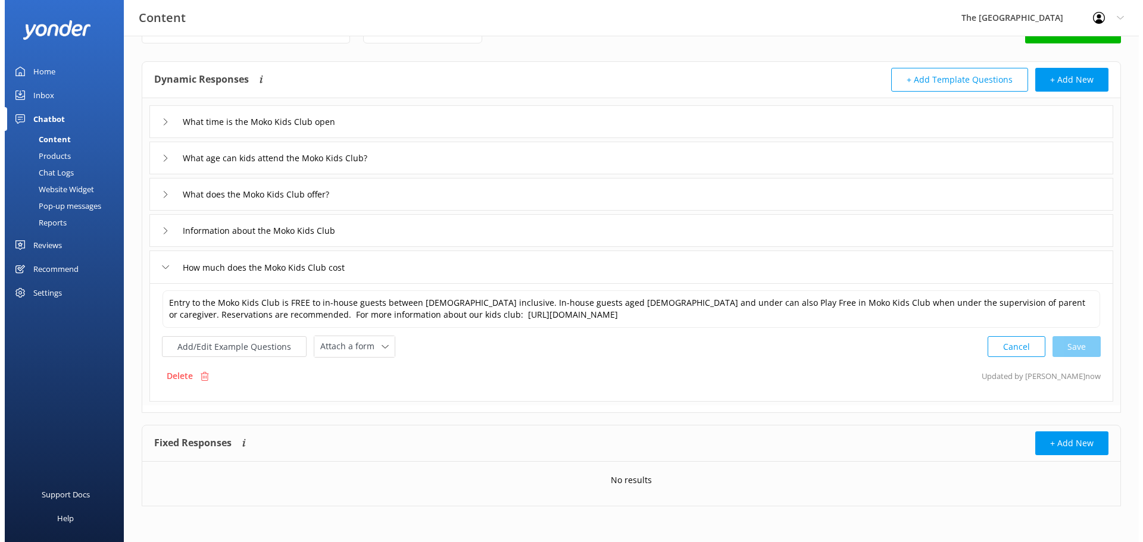
scroll to position [0, 0]
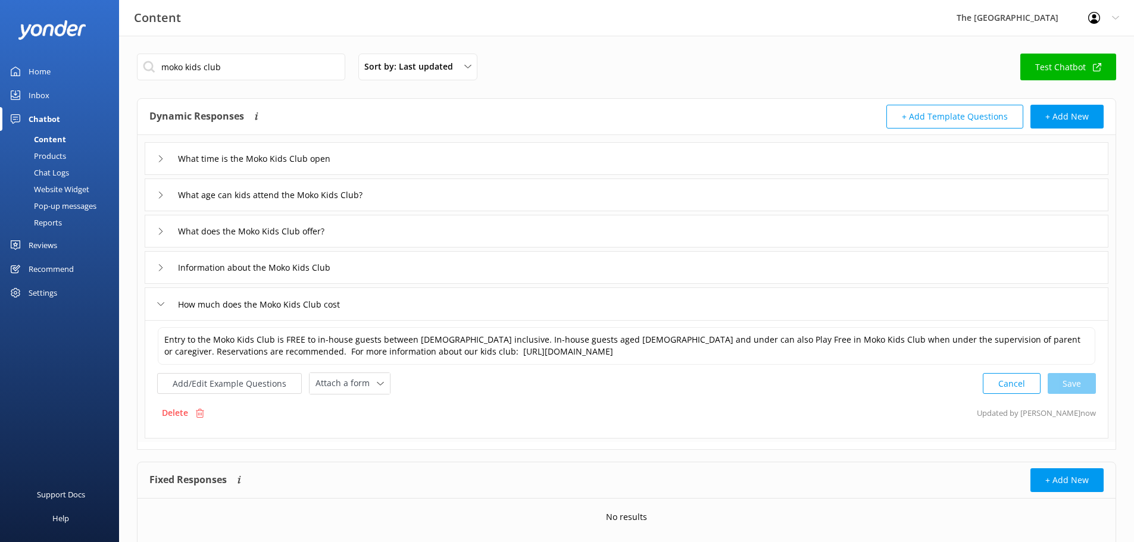
click at [730, 80] on div "moko kids club Sort by: Last updated Title (A-Z) Last updated Test Chatbot" at bounding box center [626, 71] width 979 height 34
click at [900, 447] on div "Dynamic Responses The chatbot will generate a response based on the content inf…" at bounding box center [626, 274] width 979 height 352
drag, startPoint x: 52, startPoint y: 97, endPoint x: 85, endPoint y: 112, distance: 36.5
click at [52, 97] on link "Inbox" at bounding box center [59, 95] width 119 height 24
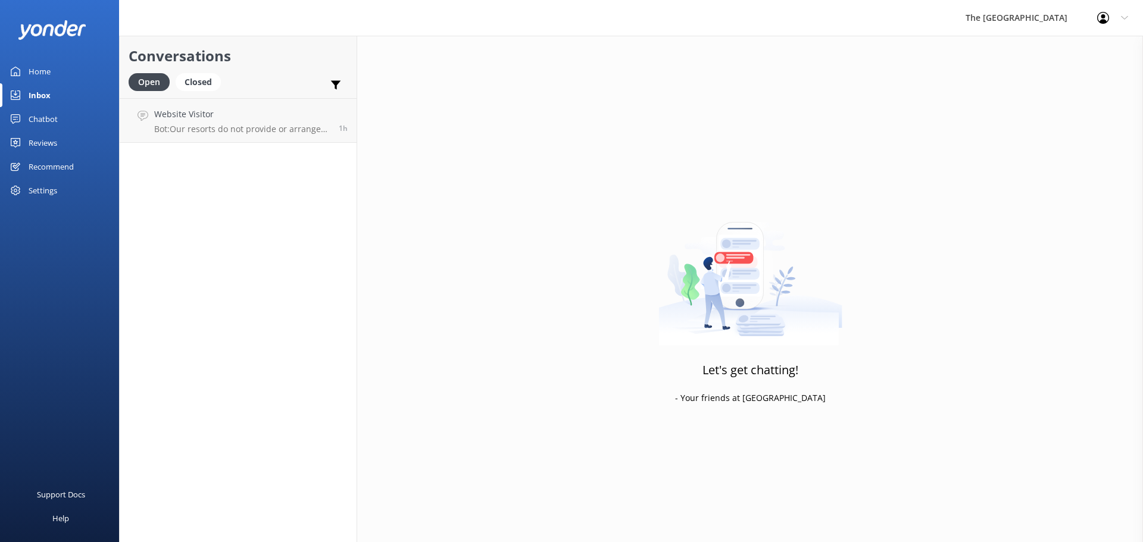
click at [962, 293] on div "Let's get chatting! - Your friends at [GEOGRAPHIC_DATA]" at bounding box center [749, 307] width 785 height 542
drag, startPoint x: 960, startPoint y: 291, endPoint x: 941, endPoint y: 286, distance: 20.4
click at [960, 292] on div "Let's get chatting! - Your friends at [GEOGRAPHIC_DATA]" at bounding box center [749, 307] width 785 height 542
click at [58, 115] on link "Chatbot" at bounding box center [59, 119] width 119 height 24
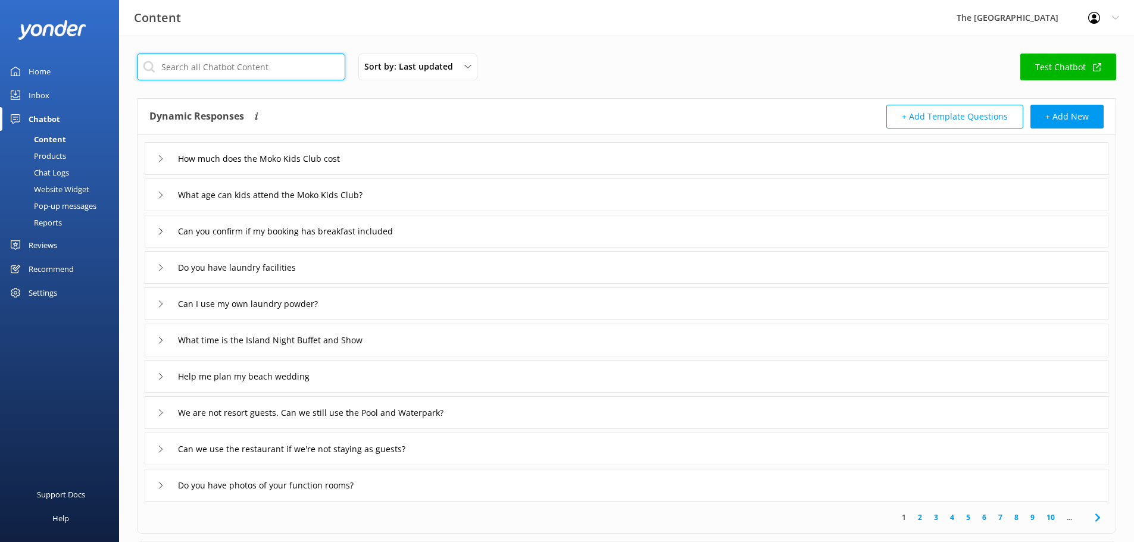
drag, startPoint x: 189, startPoint y: 65, endPoint x: 208, endPoint y: 80, distance: 23.7
click at [189, 65] on input "text" at bounding box center [241, 67] width 208 height 27
drag, startPoint x: 46, startPoint y: 118, endPoint x: 55, endPoint y: 126, distance: 11.8
click at [46, 118] on div "Chatbot" at bounding box center [45, 119] width 32 height 24
click at [54, 95] on link "Inbox" at bounding box center [59, 95] width 119 height 24
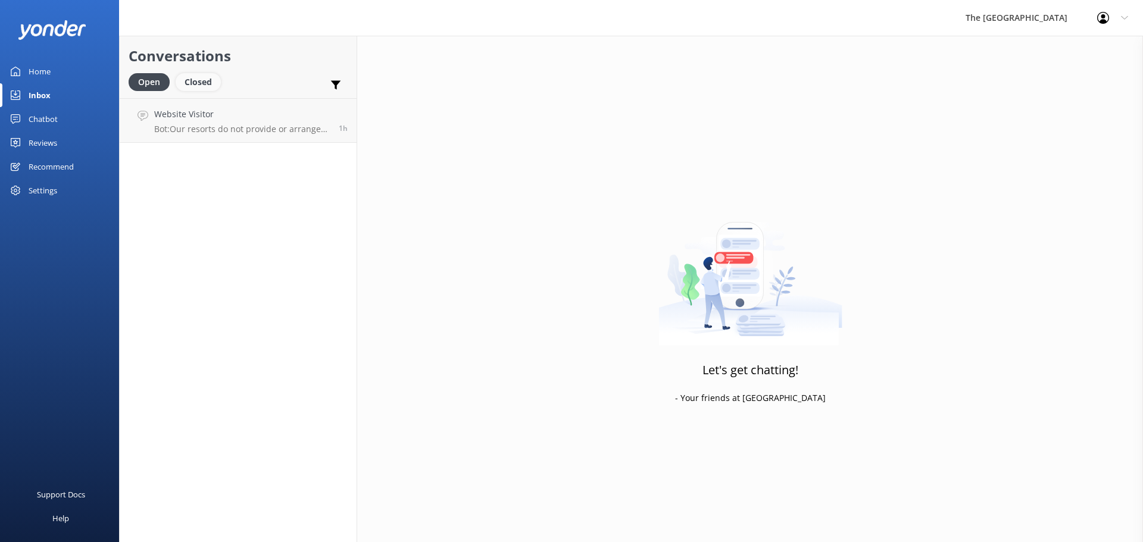
click at [207, 78] on div "Closed" at bounding box center [198, 82] width 45 height 18
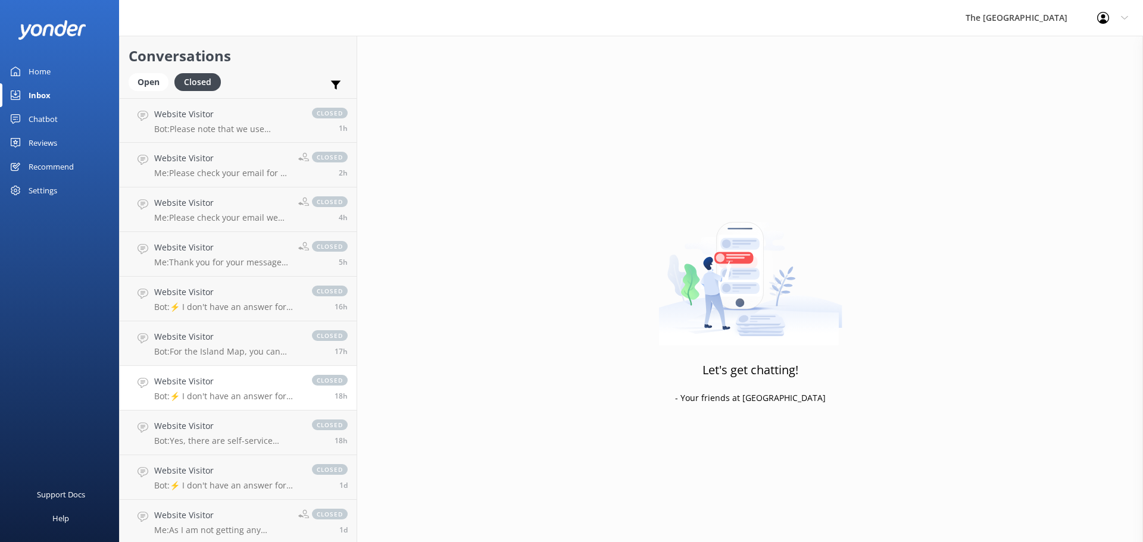
click at [215, 398] on p "Bot: ⚡ I don't have an answer for that in my knowledge base. Please try and rep…" at bounding box center [227, 396] width 146 height 11
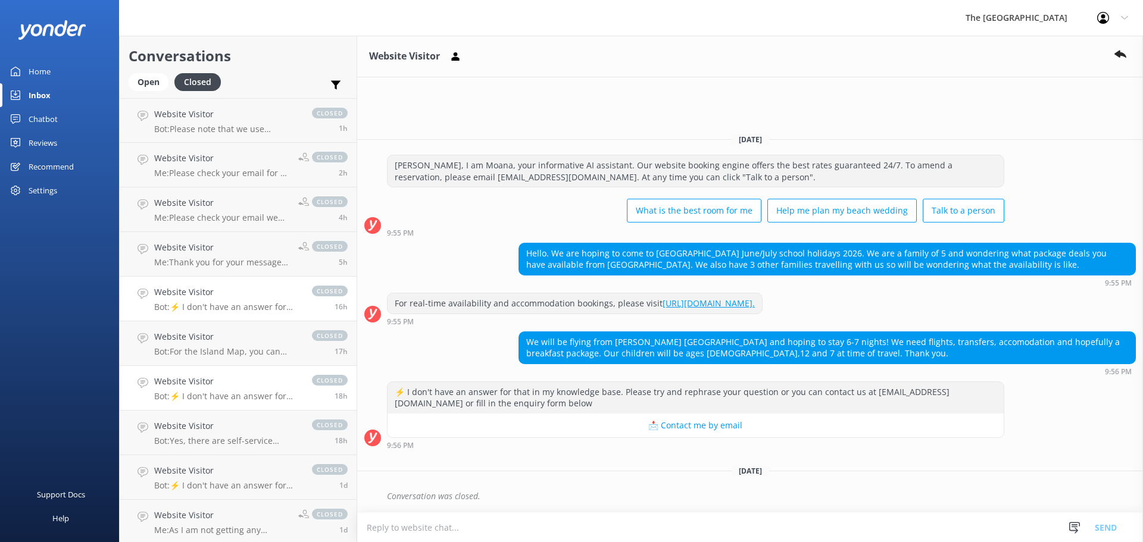
click at [275, 303] on p "Bot: ⚡ I don't have an answer for that in my knowledge base. Please try and rep…" at bounding box center [227, 307] width 146 height 11
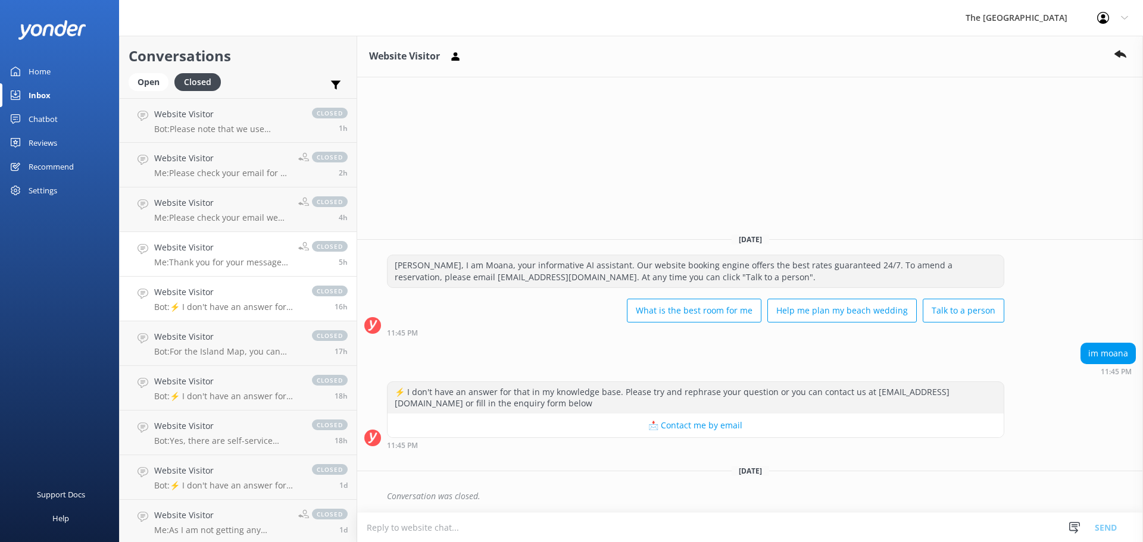
click at [245, 257] on p "Me: Thank you for your message after checking our booking engine via our websit…" at bounding box center [221, 262] width 135 height 11
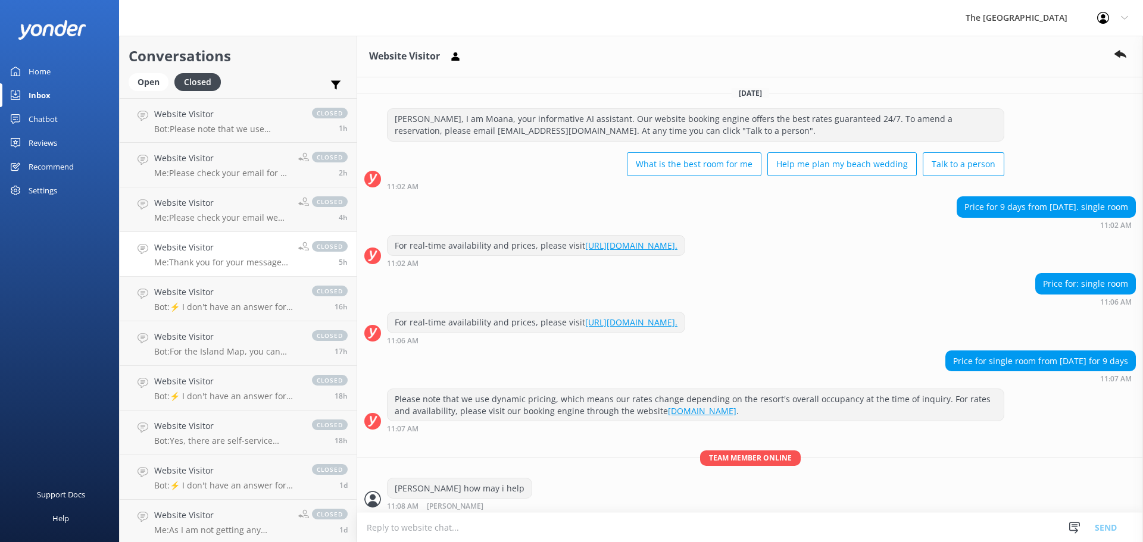
scroll to position [118, 0]
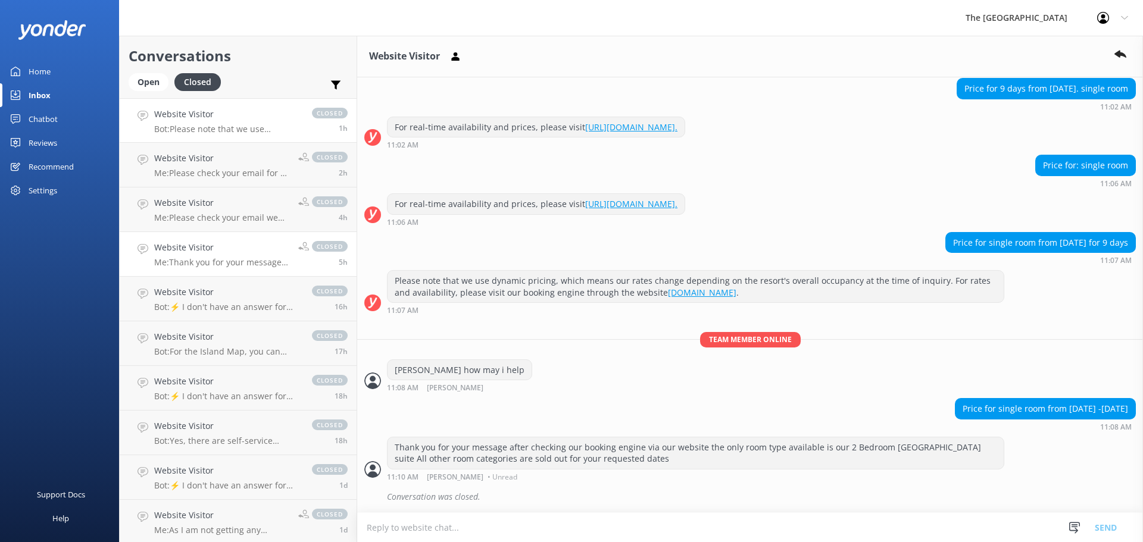
click at [224, 122] on div "Website Visitor Bot: Please note that we use dynamic pricing, which means our r…" at bounding box center [227, 121] width 146 height 26
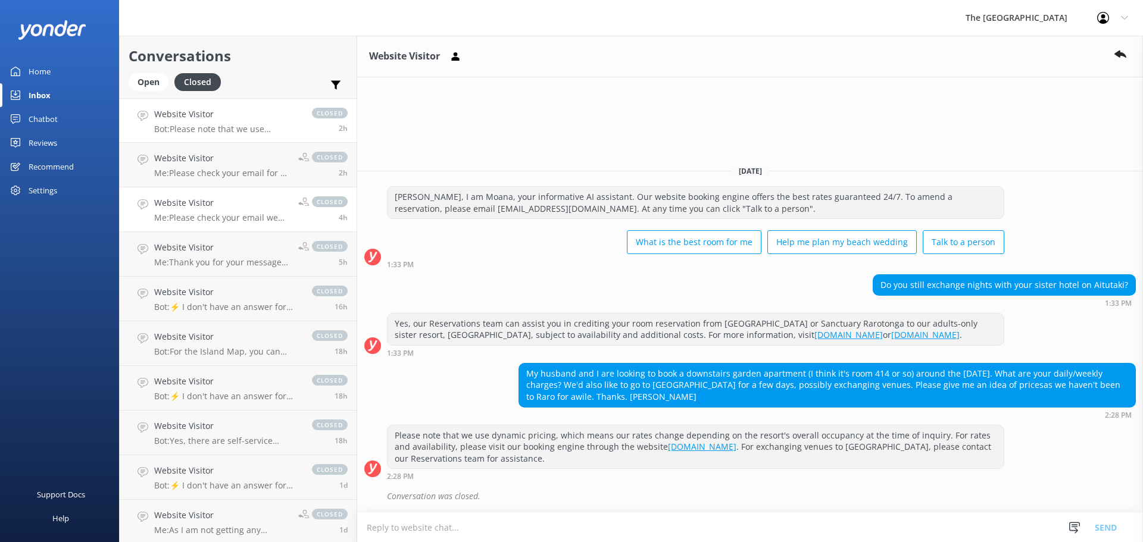
click at [199, 211] on div "Website Visitor Me: Please check your email we have responded to your query" at bounding box center [221, 209] width 135 height 26
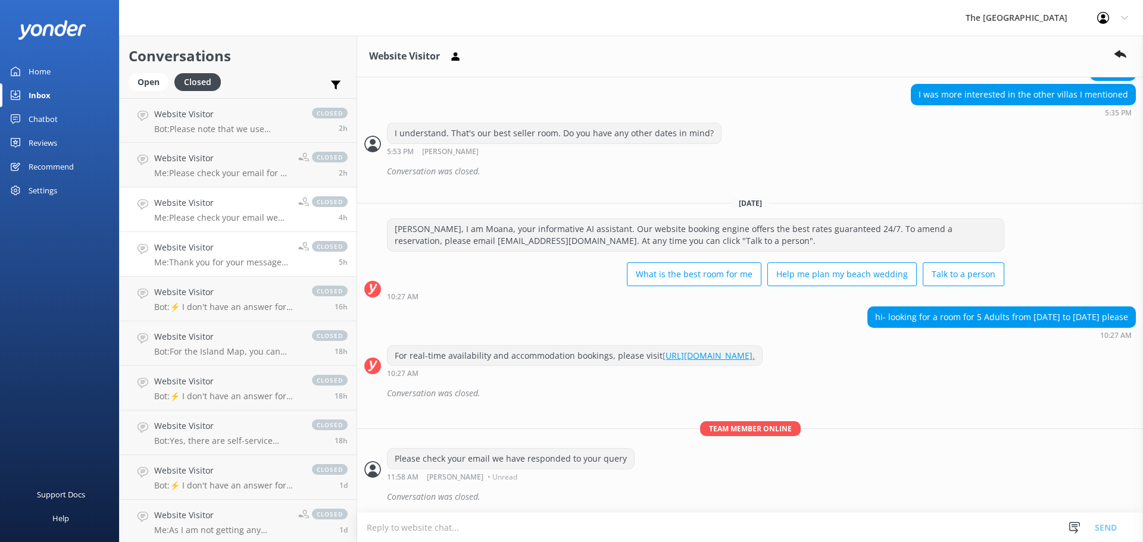
scroll to position [1081, 0]
click at [210, 252] on h4 "Website Visitor" at bounding box center [221, 247] width 135 height 13
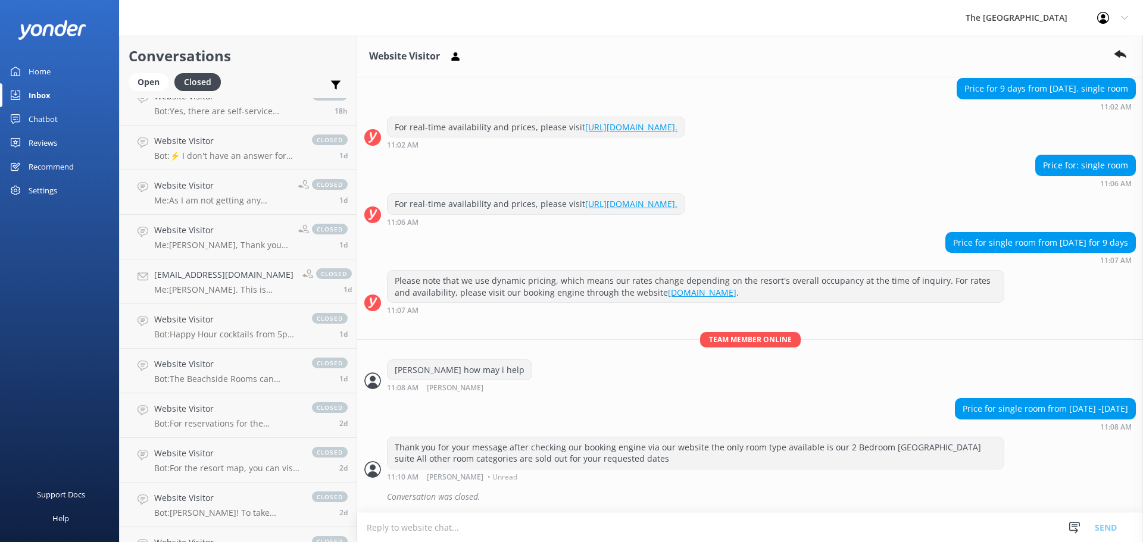
scroll to position [417, 0]
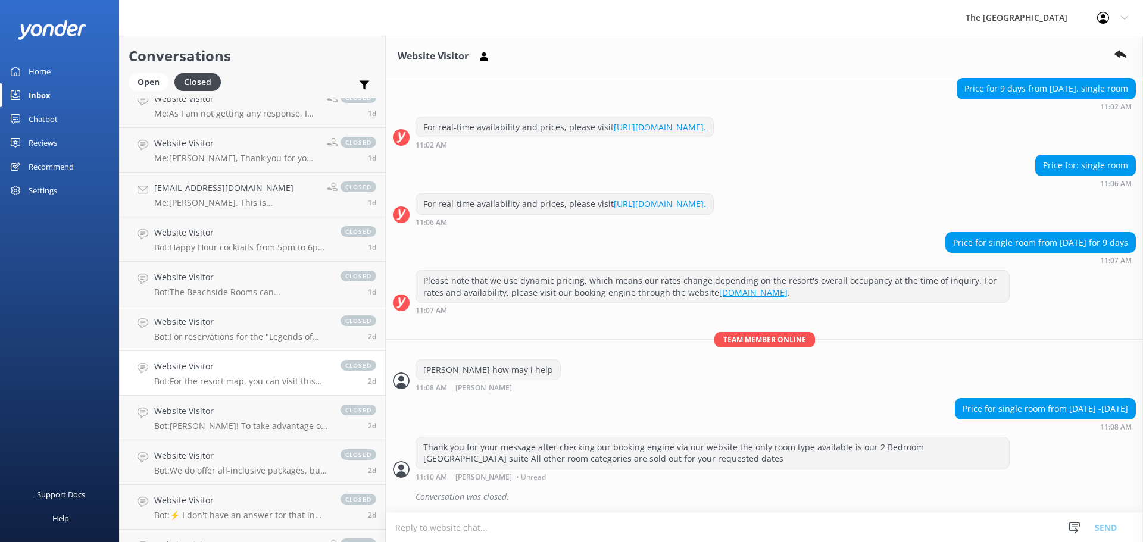
click at [228, 368] on h4 "Website Visitor" at bounding box center [241, 366] width 174 height 13
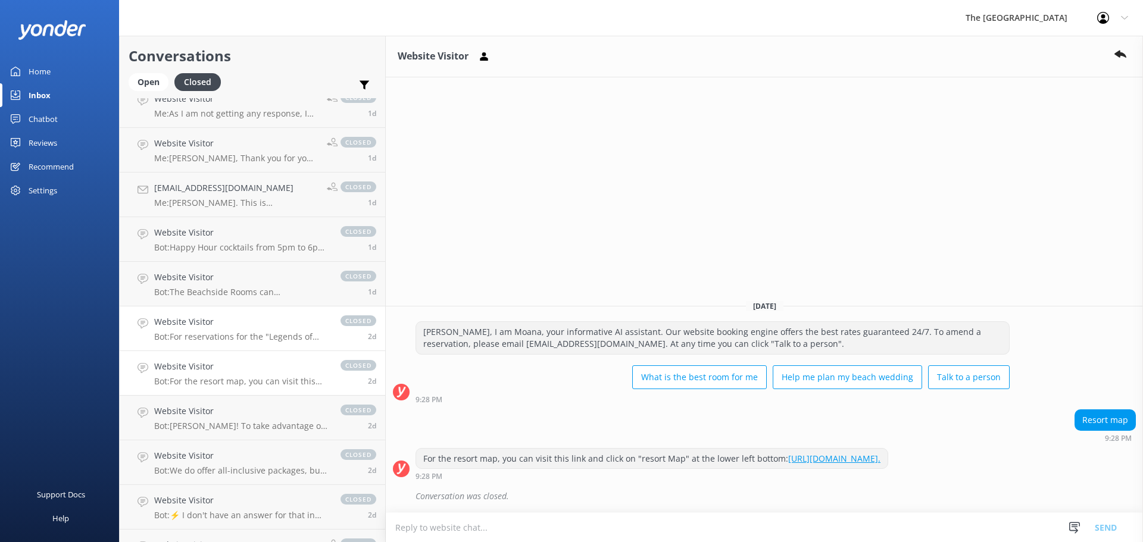
click at [230, 331] on div "Website Visitor Bot: For reservations for the "Legends of Polynesia" Island Nig…" at bounding box center [241, 328] width 174 height 26
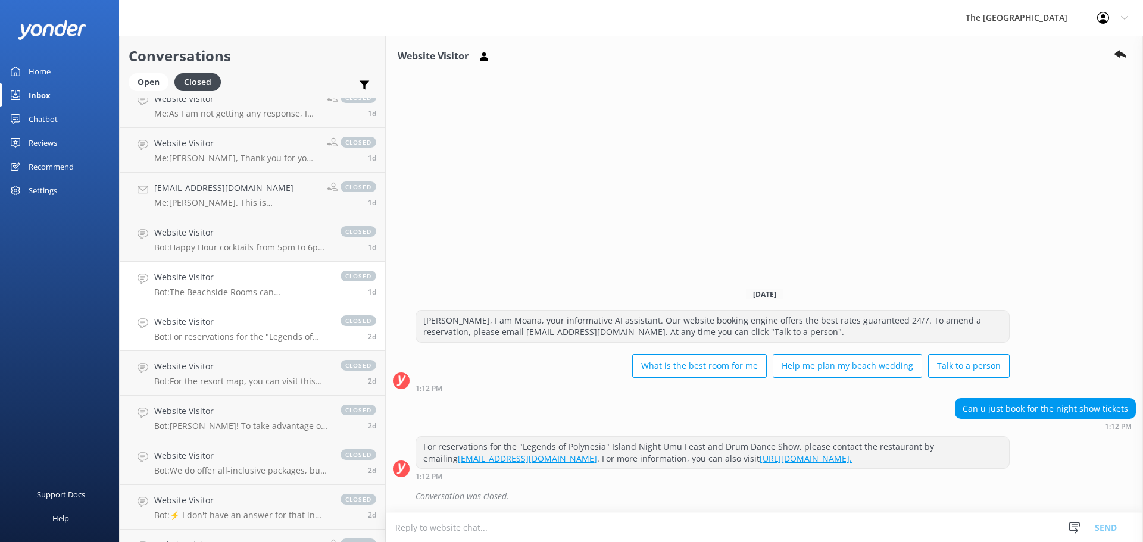
click at [239, 281] on h4 "Website Visitor" at bounding box center [241, 277] width 174 height 13
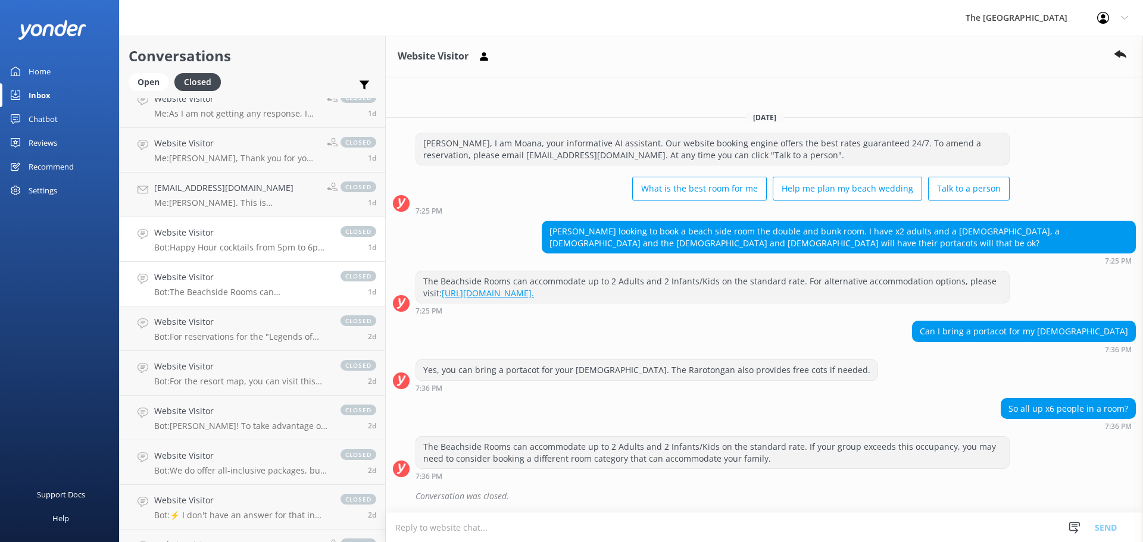
click at [240, 250] on p "Bot: Happy Hour cocktails from 5pm to 6pm are available at [GEOGRAPHIC_DATA][PE…" at bounding box center [241, 247] width 174 height 11
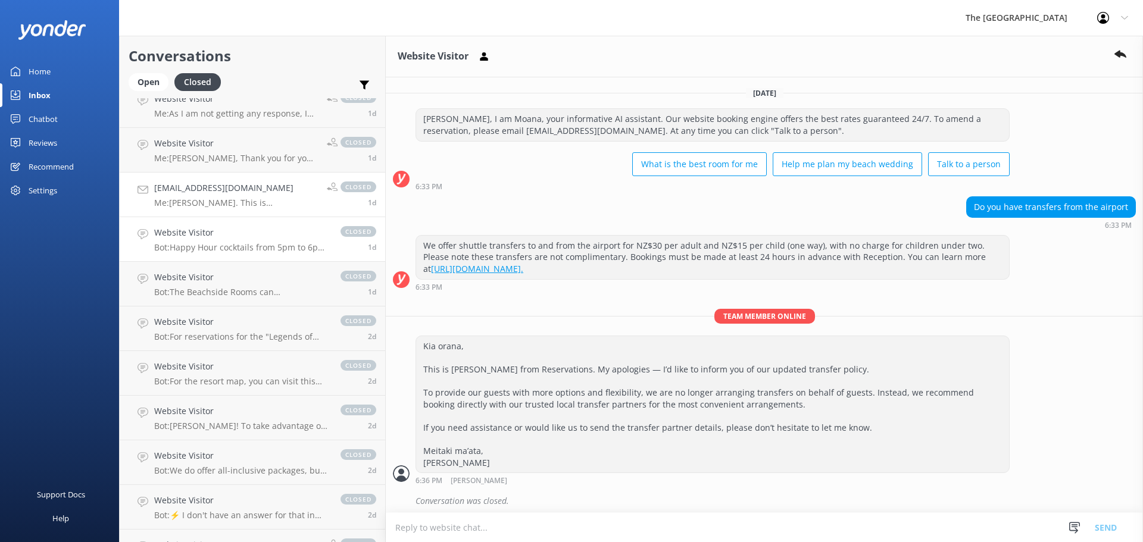
click at [218, 206] on p "Me: [PERSON_NAME]. This is [PERSON_NAME] form the reservation. I will send you …" at bounding box center [236, 203] width 164 height 11
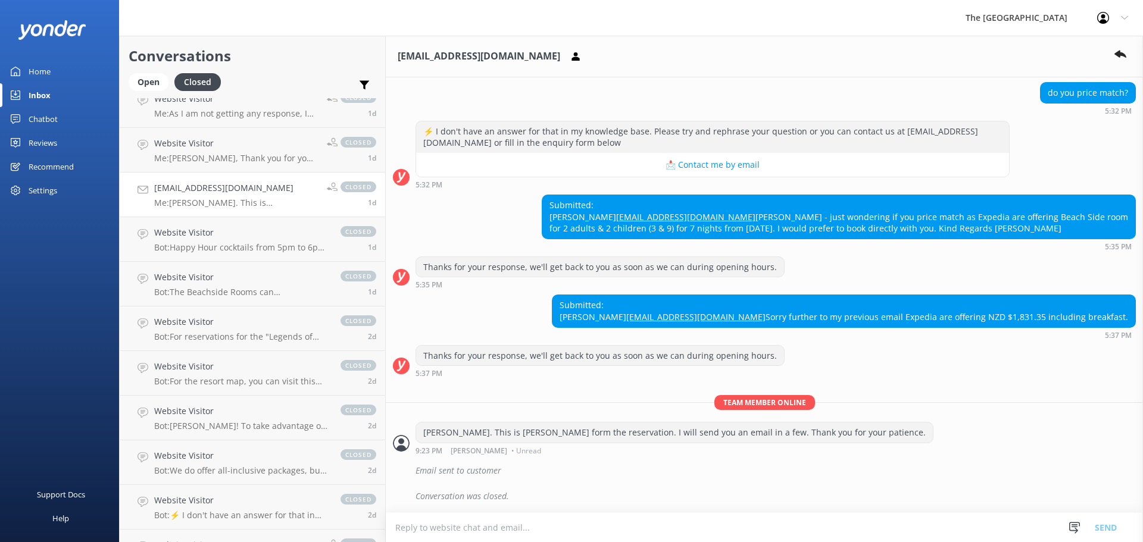
scroll to position [161, 0]
click at [1017, 448] on div "[PERSON_NAME]. This is [PERSON_NAME] form the reservation. I will send you an e…" at bounding box center [764, 438] width 757 height 33
drag, startPoint x: 1046, startPoint y: 472, endPoint x: 1004, endPoint y: 430, distance: 59.8
click at [1046, 472] on div "Email sent to customer" at bounding box center [775, 471] width 720 height 20
